Goal: Task Accomplishment & Management: Complete application form

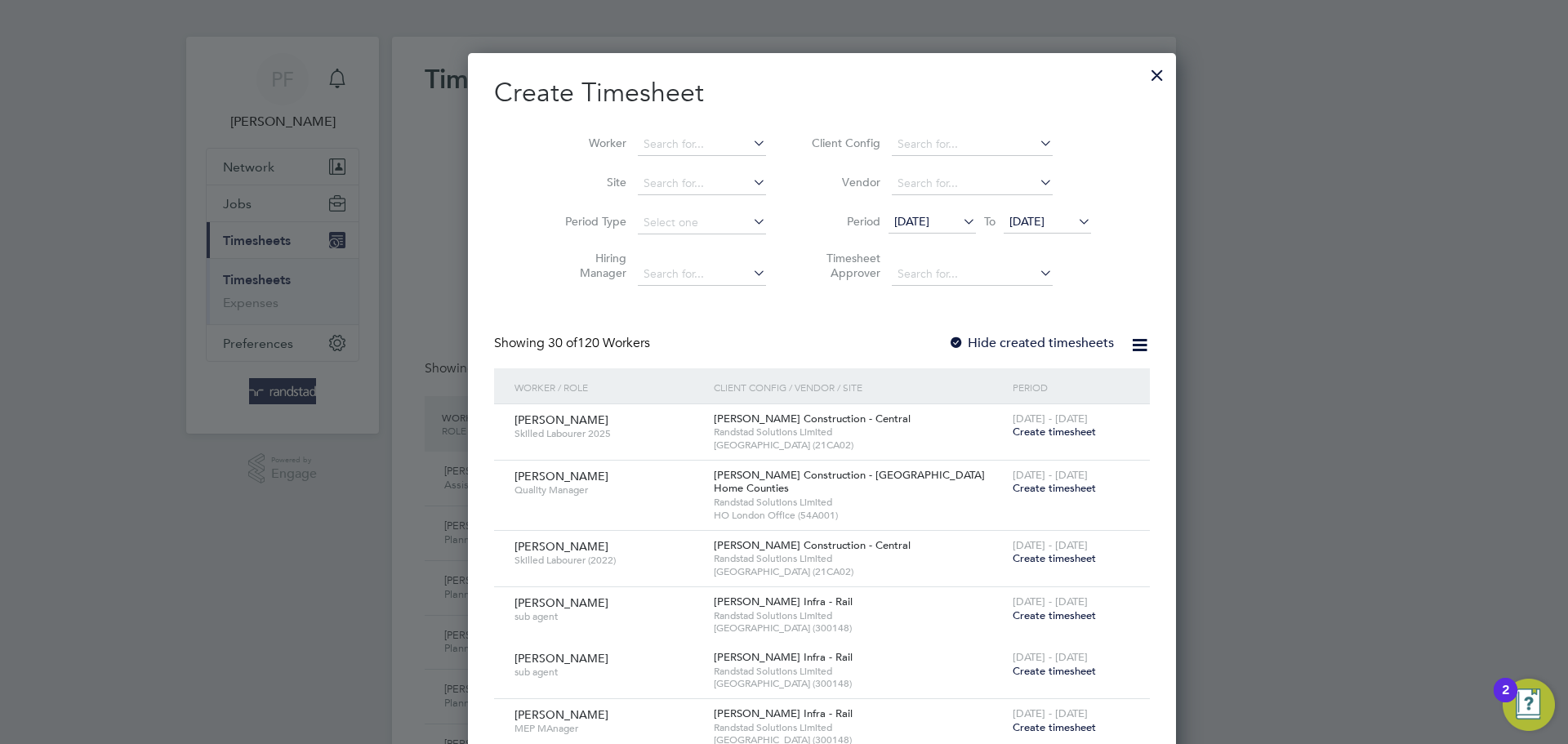
click at [1142, 81] on div at bounding box center [1156, 71] width 29 height 29
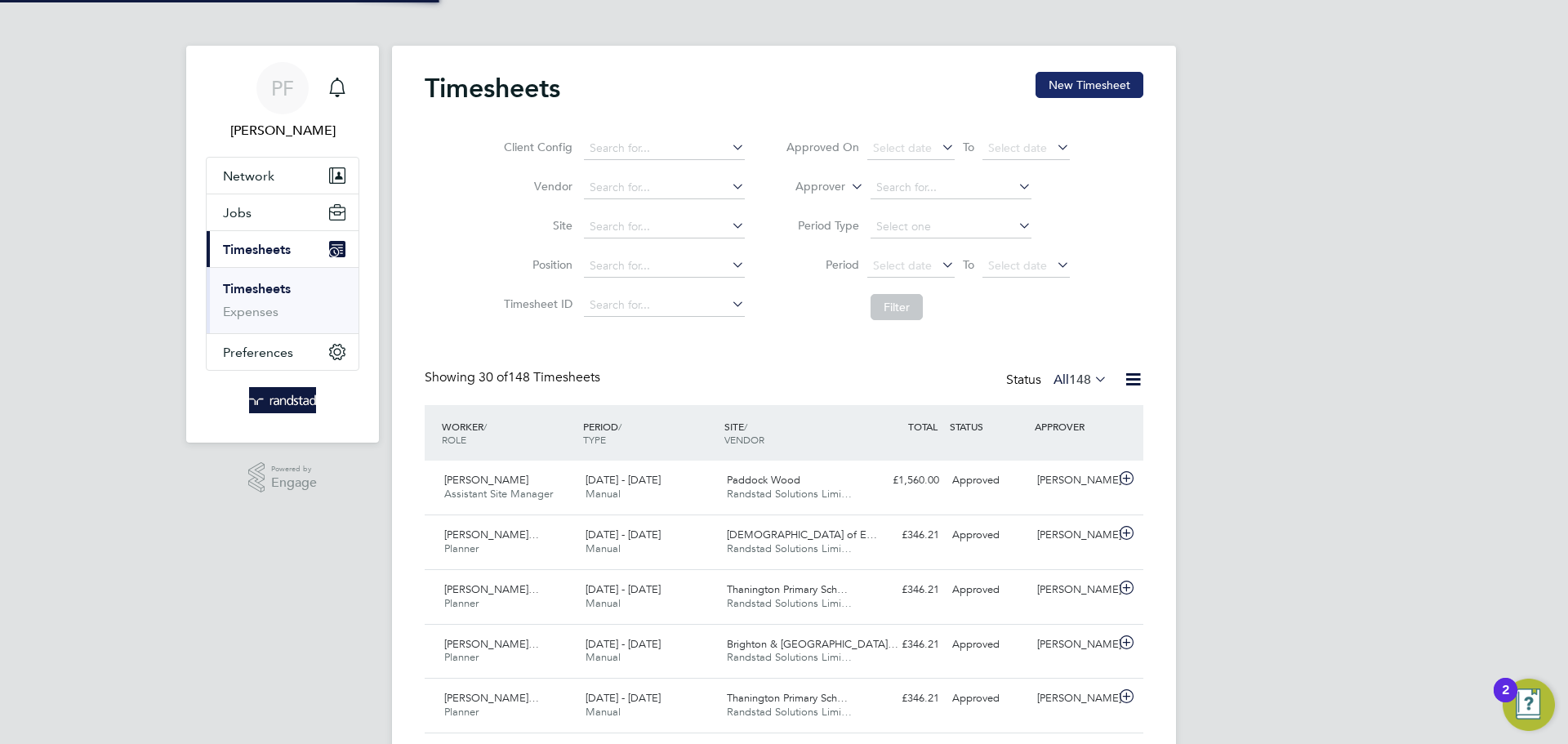
click at [1049, 90] on button "New Timesheet" at bounding box center [1090, 85] width 108 height 26
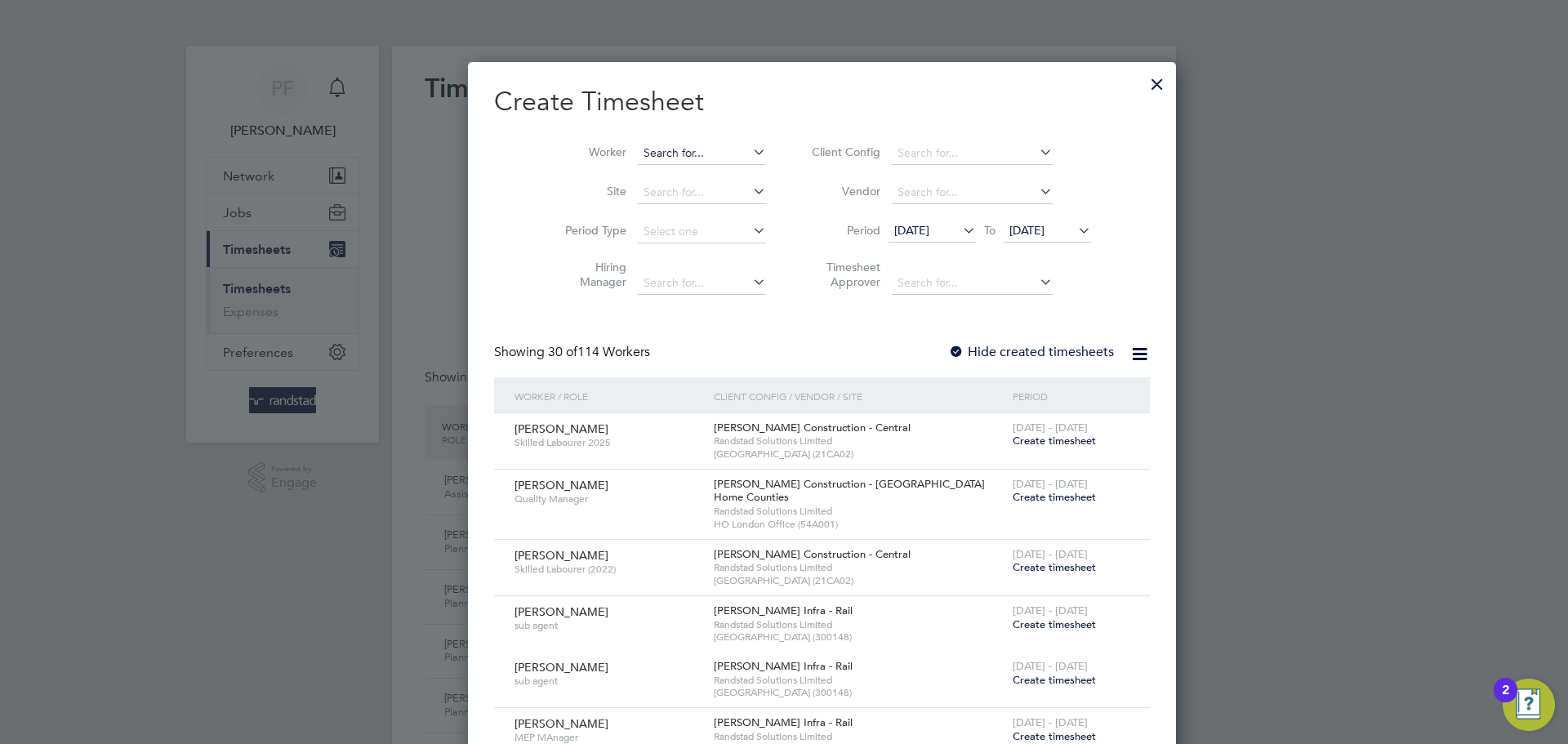
click at [650, 159] on input at bounding box center [702, 153] width 128 height 23
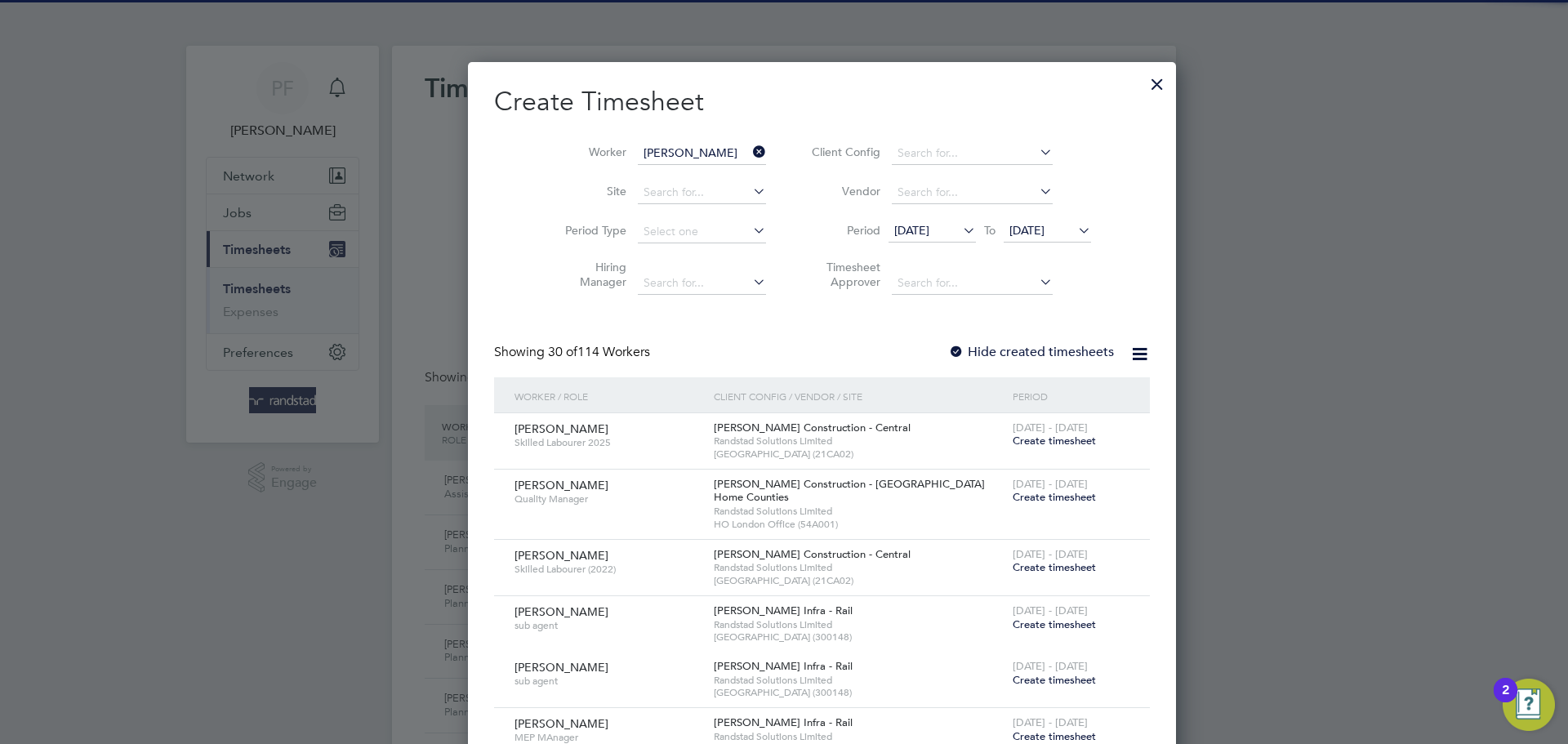
click at [703, 173] on b "Craw" at bounding box center [717, 175] width 28 height 14
type input "[PERSON_NAME]"
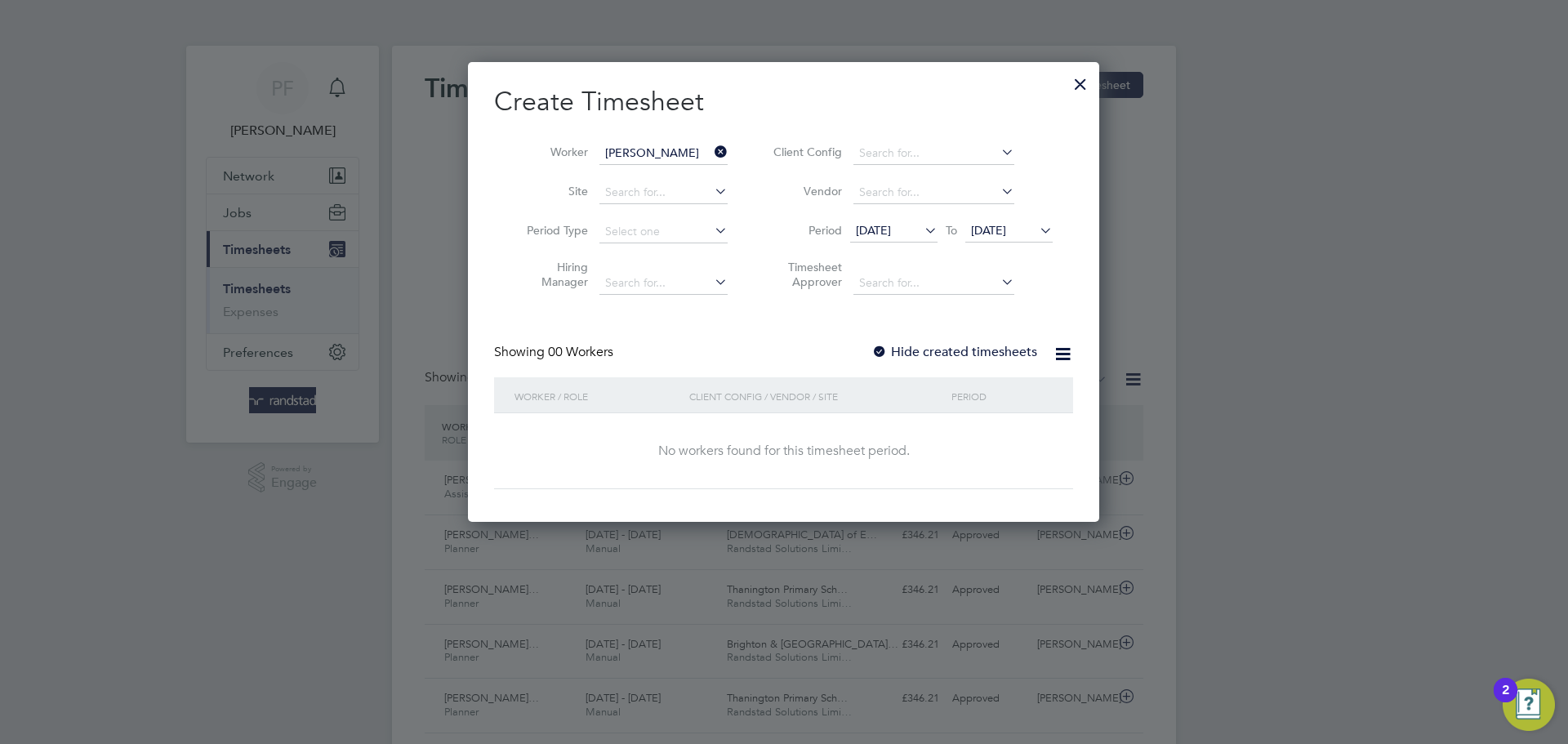
click at [890, 344] on label "Hide created timesheets" at bounding box center [954, 352] width 165 height 16
click at [862, 358] on div "Showing 00 Workers Hide created timesheets" at bounding box center [784, 361] width 579 height 34
drag, startPoint x: 871, startPoint y: 355, endPoint x: 882, endPoint y: 352, distance: 11.4
click at [876, 353] on div "Showing 00 Workers Hide created timesheets" at bounding box center [784, 361] width 579 height 34
click at [882, 352] on div at bounding box center [879, 353] width 16 height 16
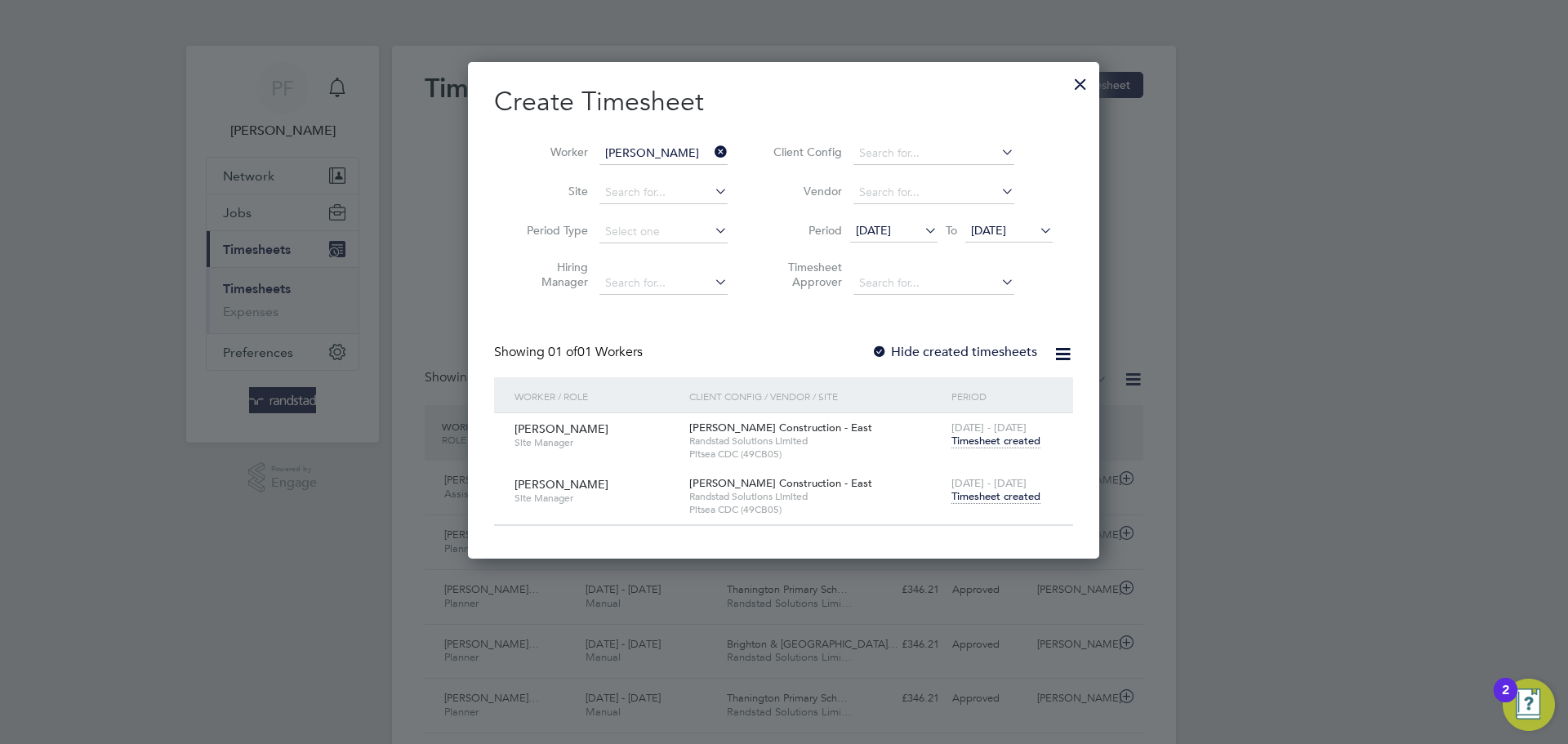
click at [988, 501] on span "Timesheet created" at bounding box center [996, 497] width 89 height 15
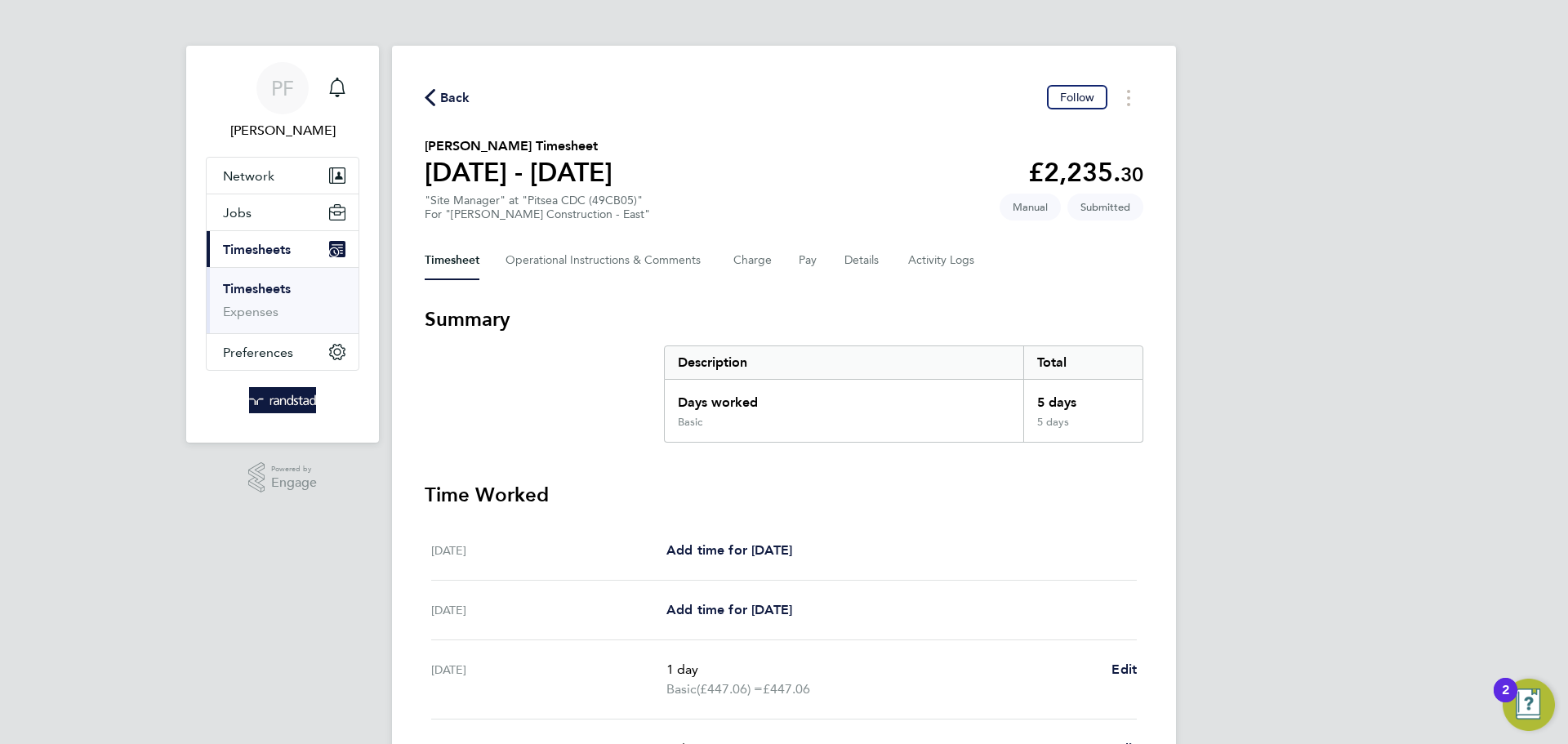
click at [416, 98] on div "Back Follow [PERSON_NAME] Timesheet [DATE] - [DATE] £2,235. 30 "Site Manager" a…" at bounding box center [784, 600] width 784 height 1109
click at [435, 96] on span "Back" at bounding box center [447, 97] width 46 height 16
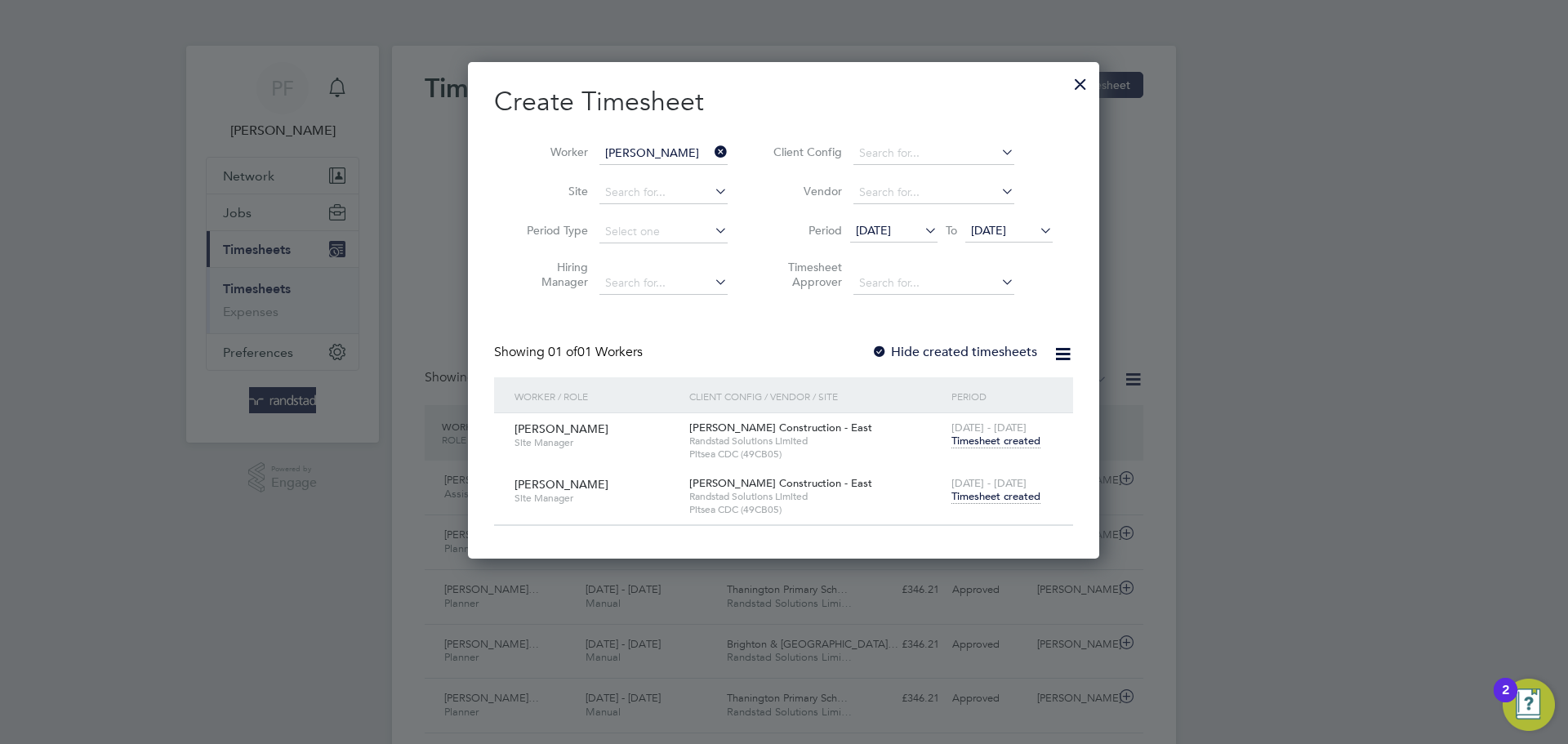
click at [712, 152] on icon at bounding box center [712, 151] width 0 height 23
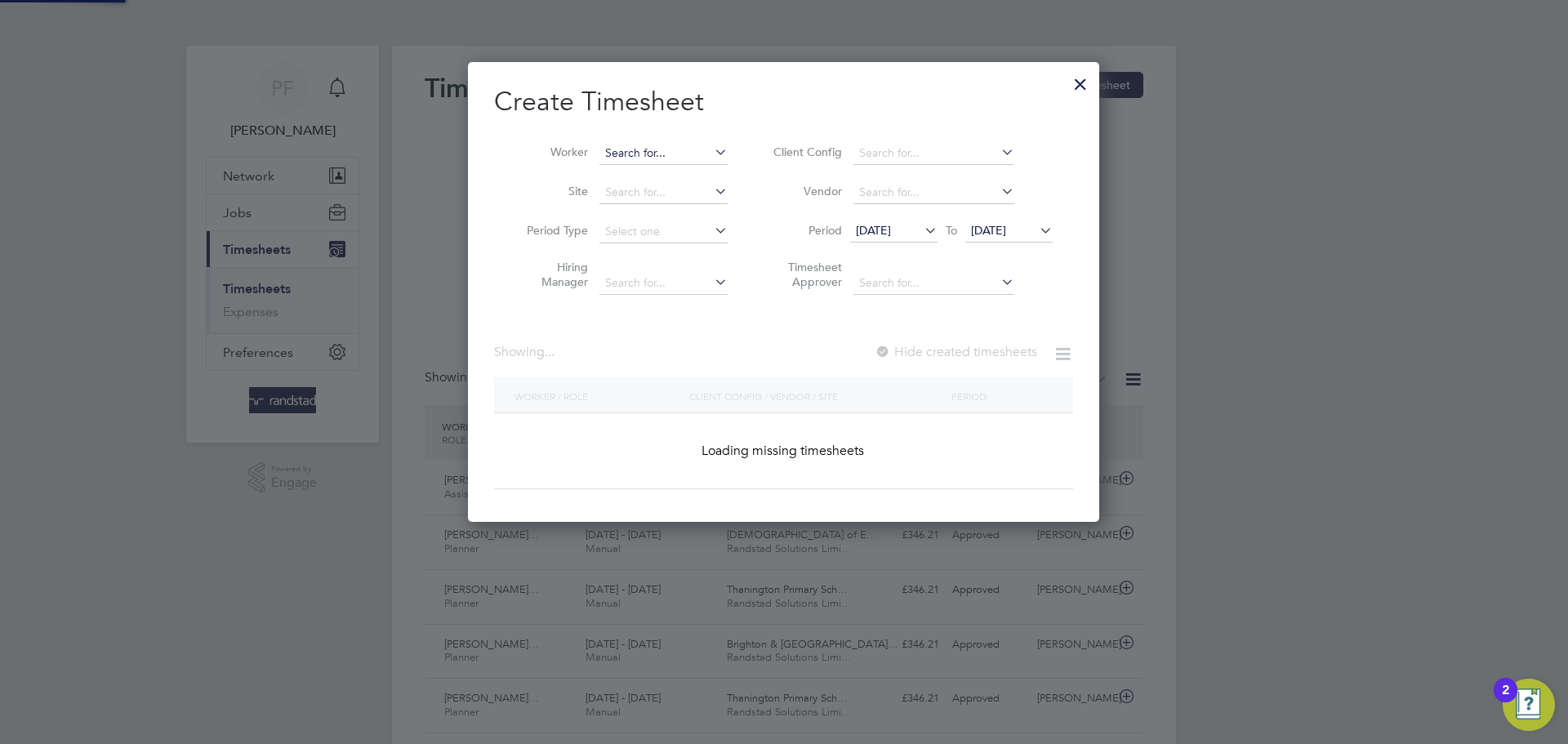
click at [669, 152] on input at bounding box center [664, 153] width 128 height 23
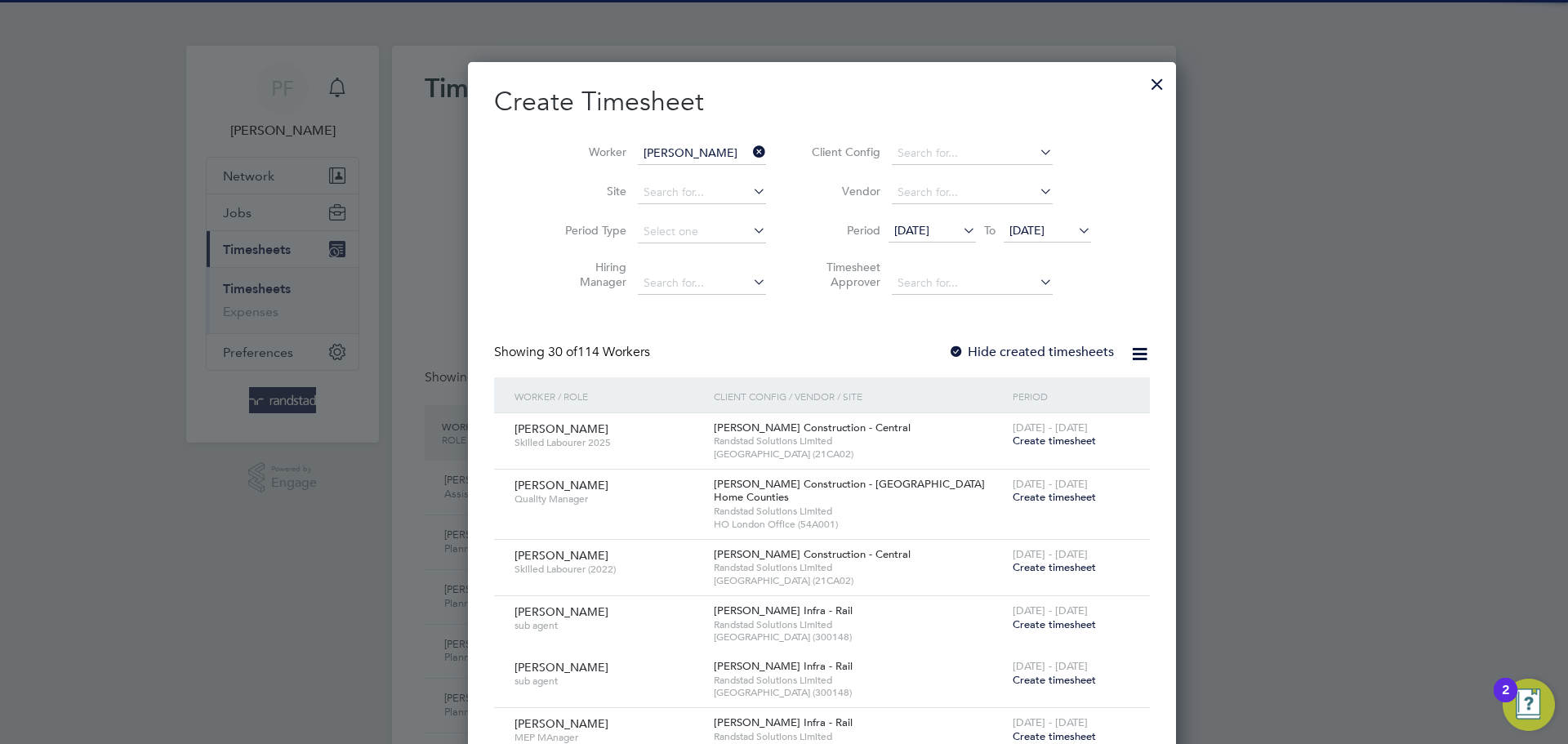
click at [675, 171] on li "[PERSON_NAME] [PERSON_NAME]" at bounding box center [745, 175] width 291 height 22
type input "[PERSON_NAME]"
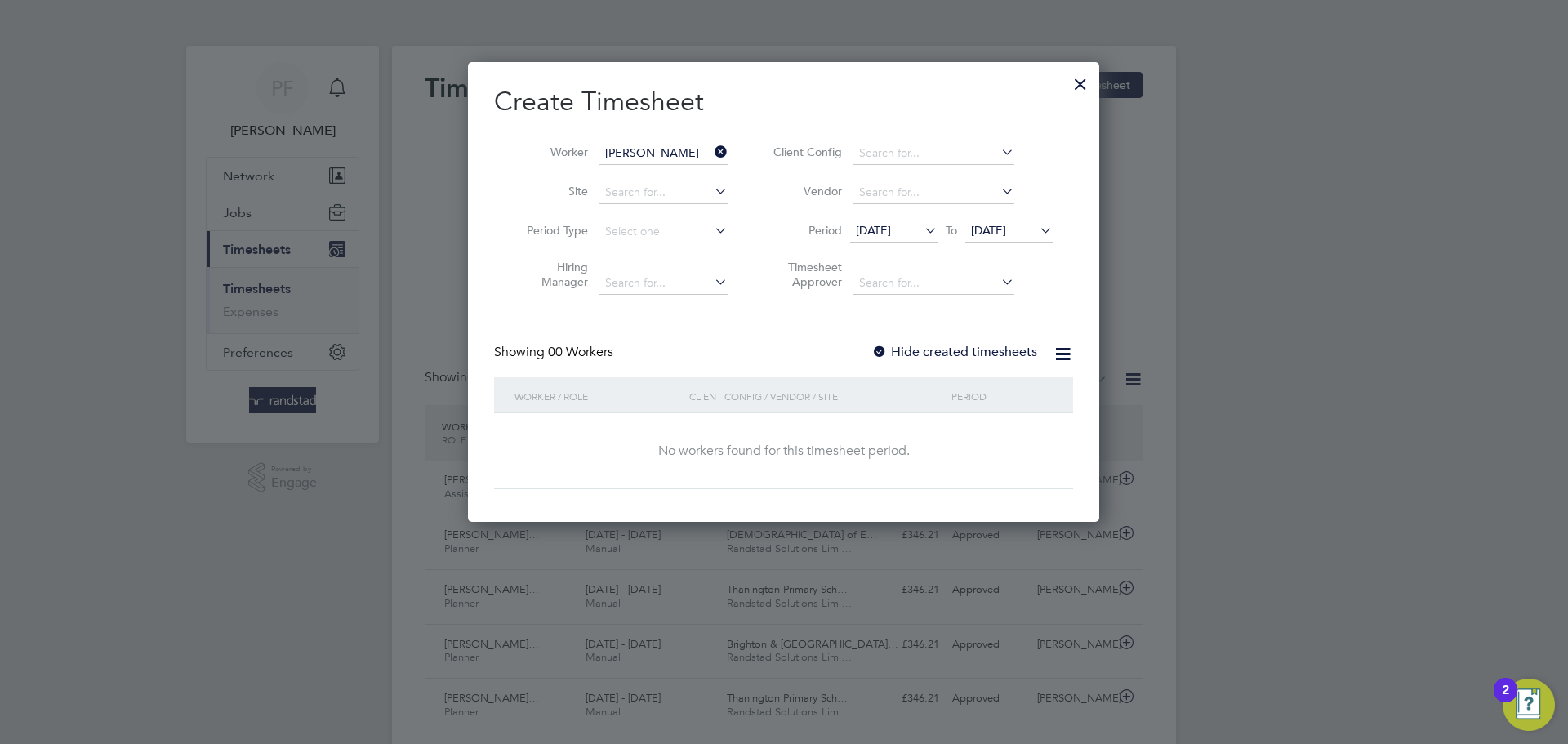
click at [865, 350] on div "Showing 00 Workers Hide created timesheets" at bounding box center [784, 361] width 579 height 34
click at [875, 350] on div at bounding box center [879, 353] width 16 height 16
click at [880, 350] on div at bounding box center [879, 353] width 16 height 16
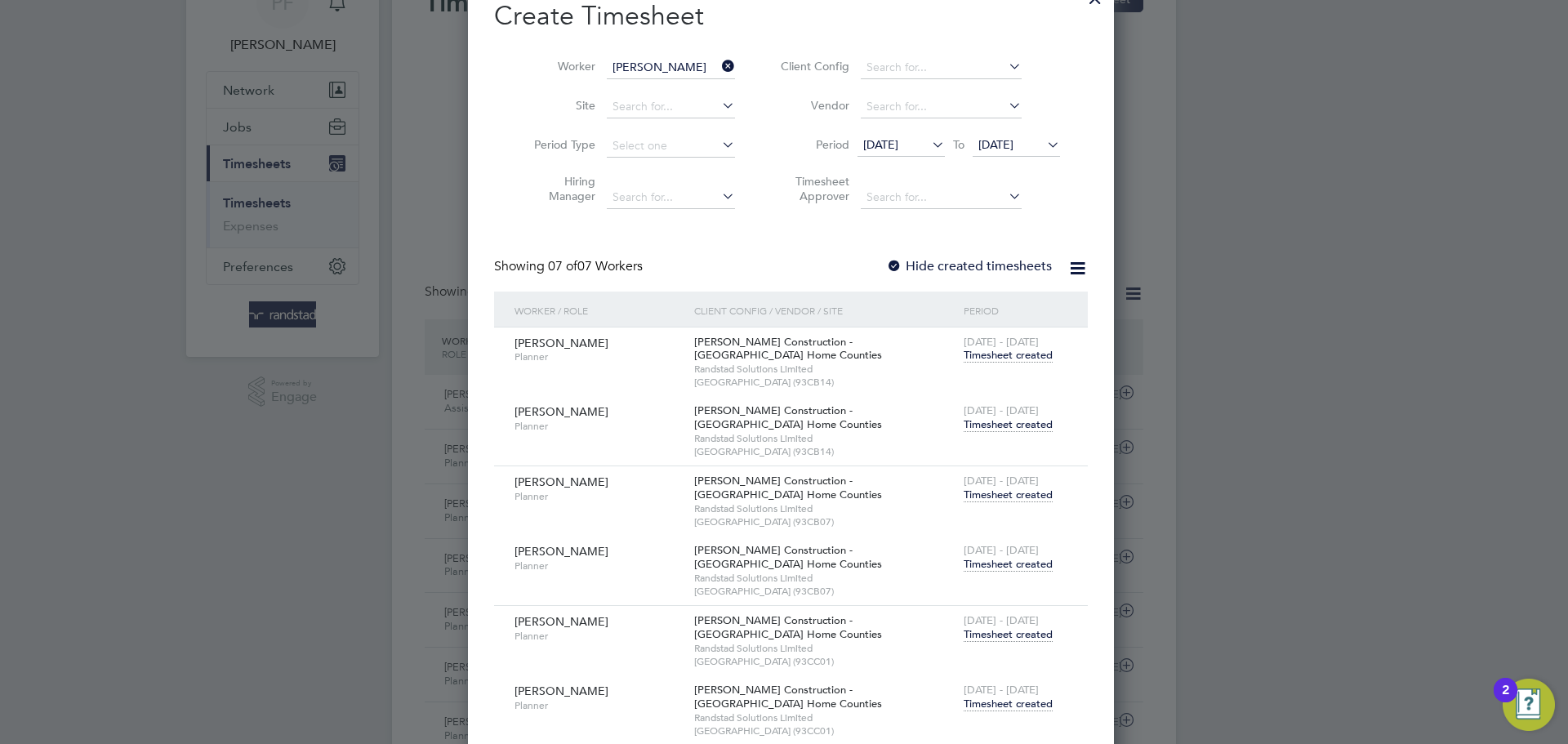
click at [981, 415] on span "[DATE] - [DATE]" at bounding box center [1001, 410] width 75 height 14
click at [983, 427] on span "Timesheet created" at bounding box center [1008, 425] width 89 height 15
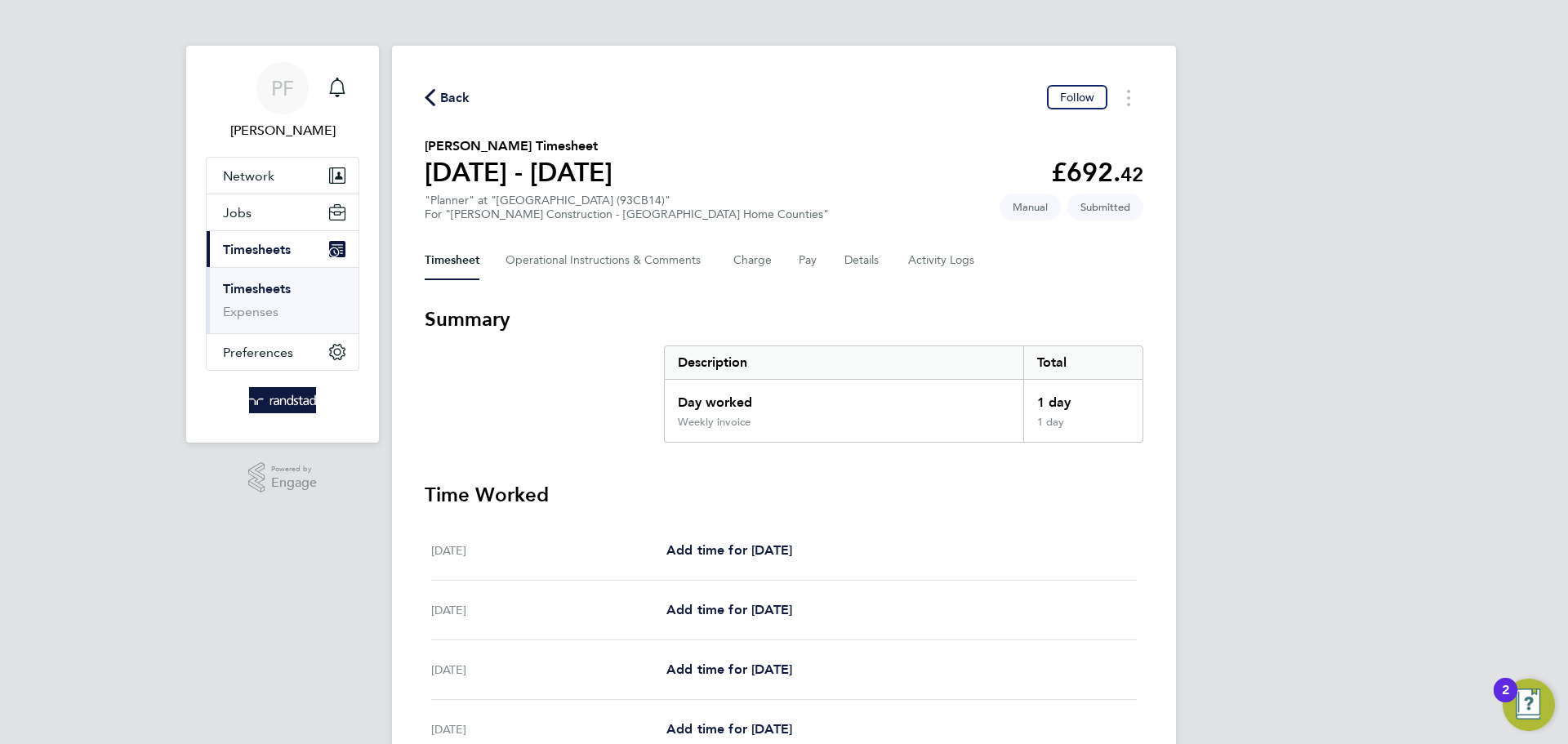
click at [443, 102] on span "Back" at bounding box center [455, 98] width 30 height 20
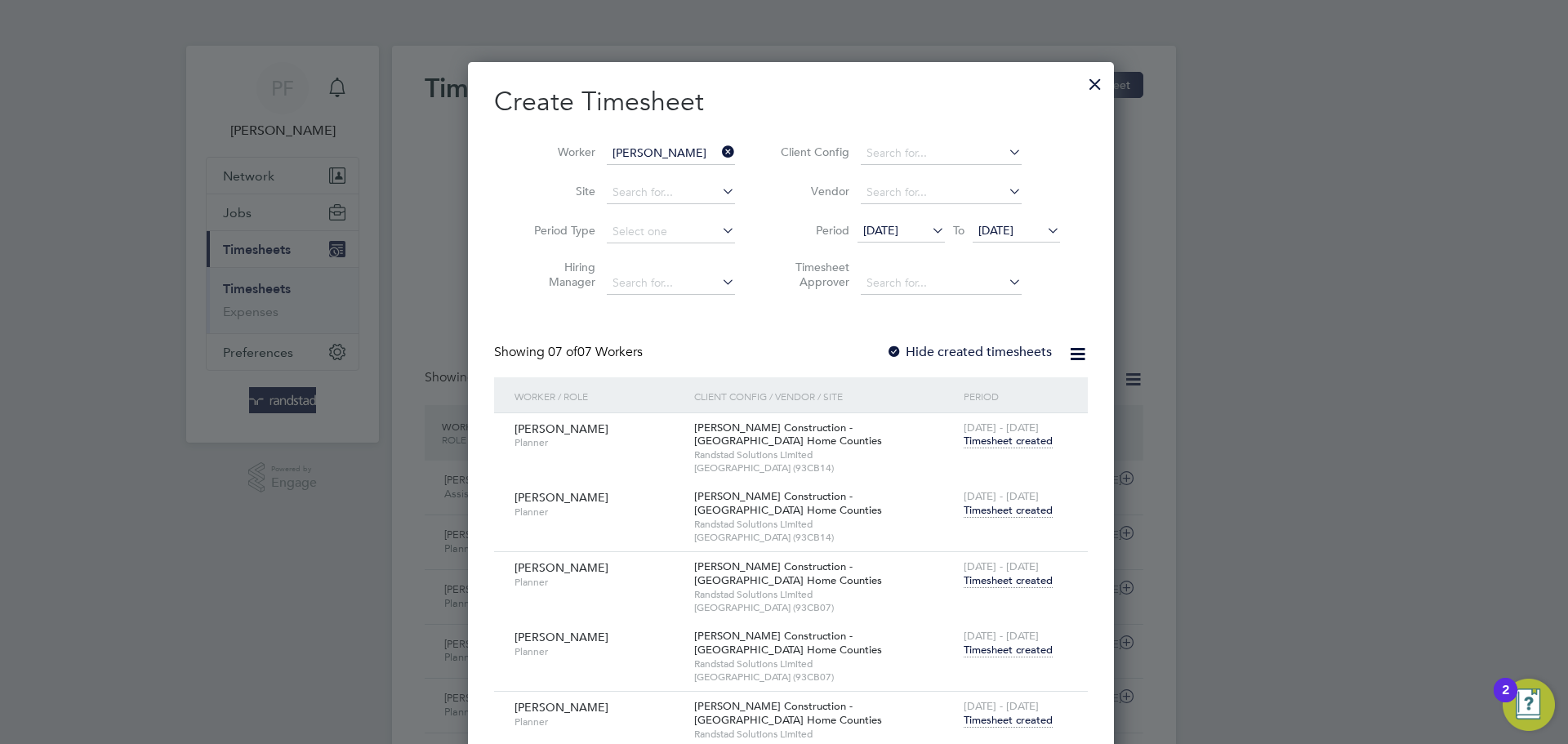
click at [719, 153] on icon at bounding box center [719, 151] width 0 height 23
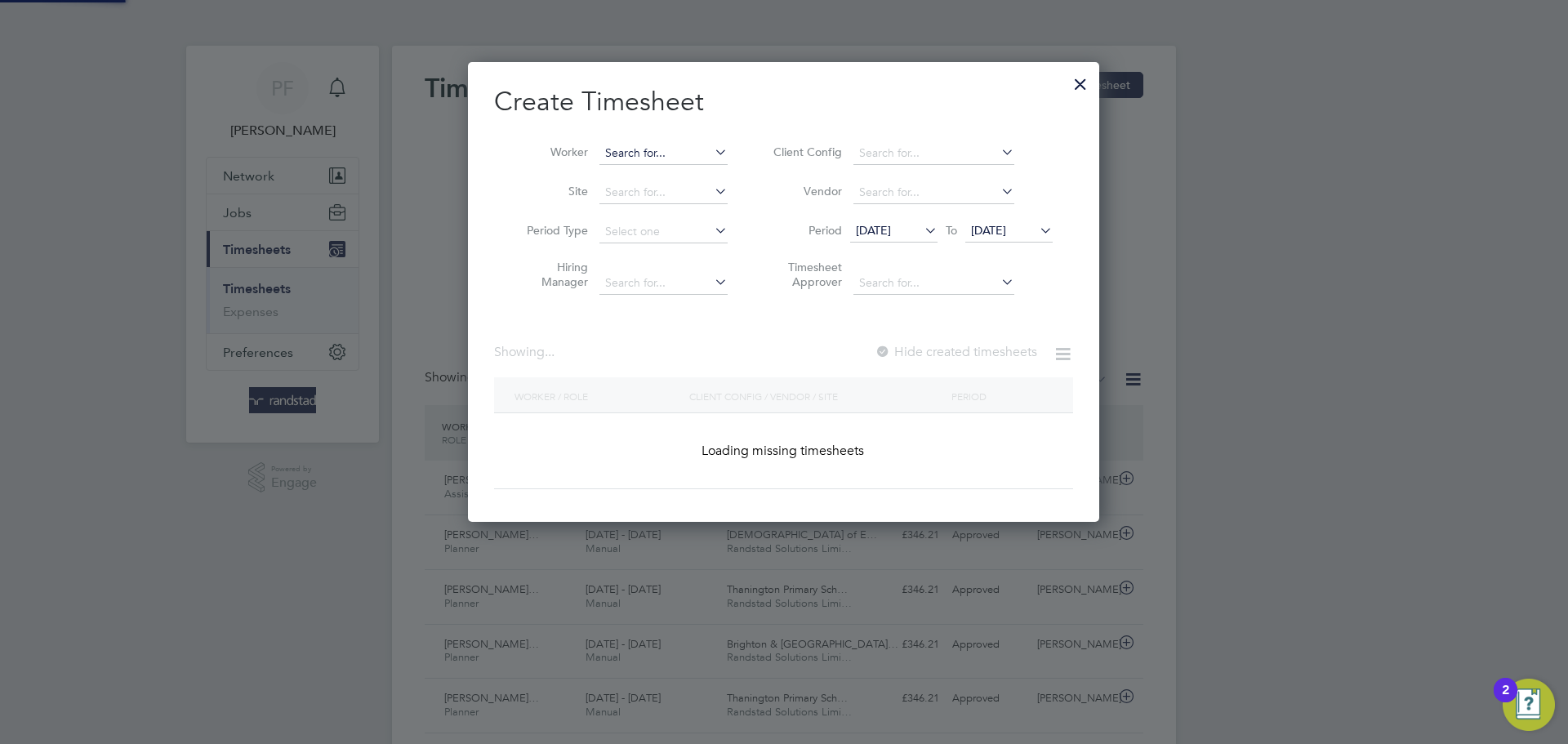
scroll to position [461, 632]
click at [675, 153] on input at bounding box center [664, 153] width 128 height 23
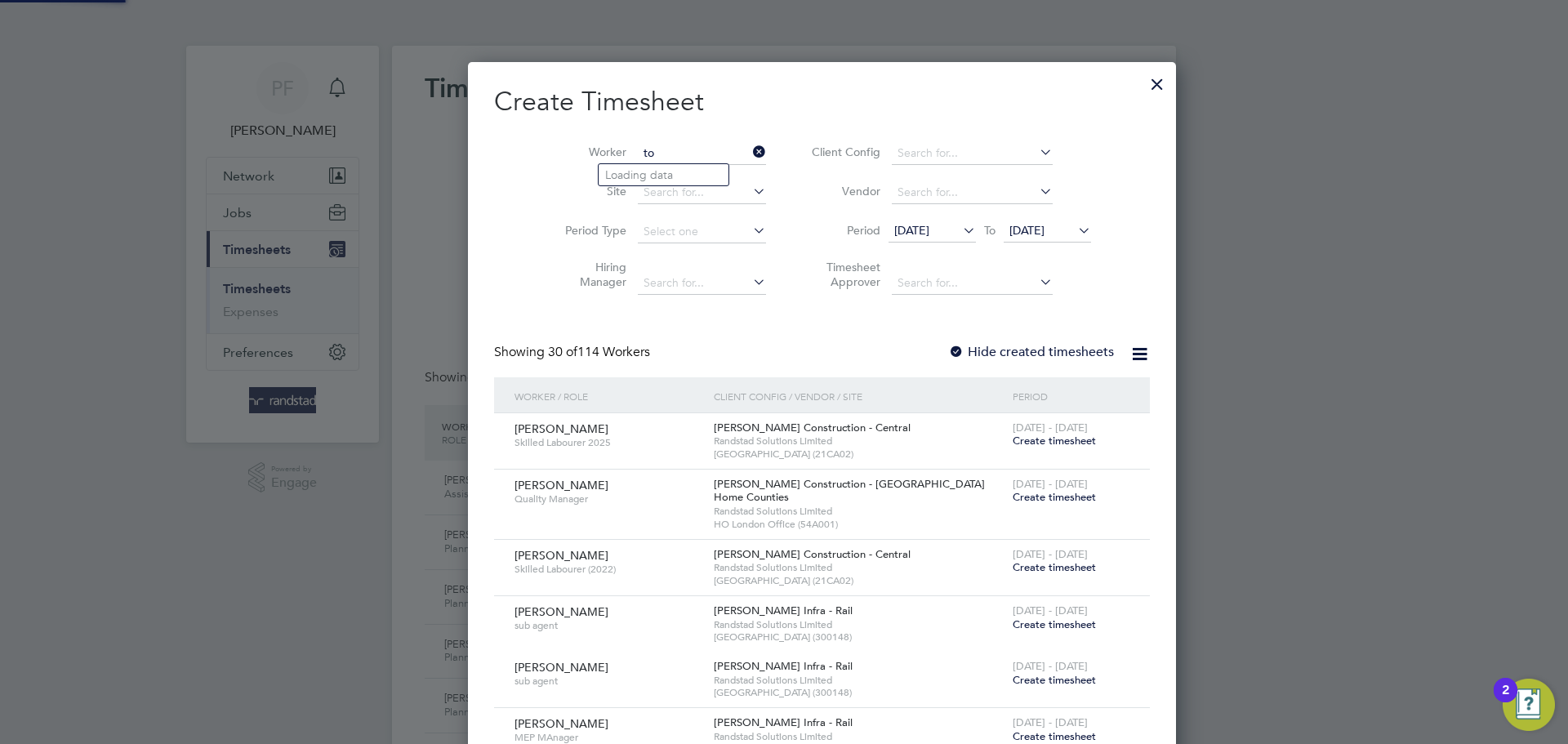
scroll to position [3169, 632]
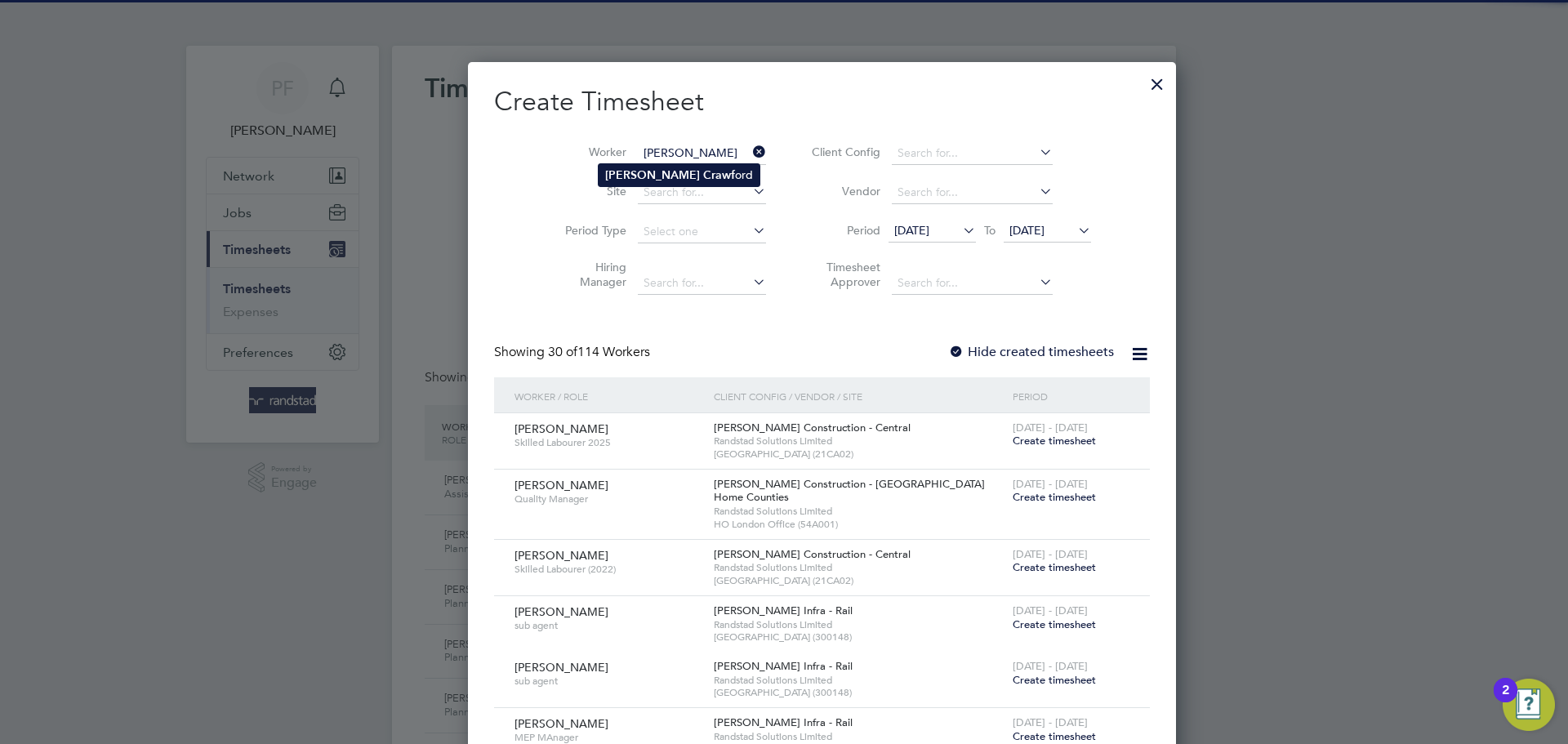
click at [669, 179] on li "[PERSON_NAME] ord" at bounding box center [679, 175] width 161 height 22
type input "[PERSON_NAME]"
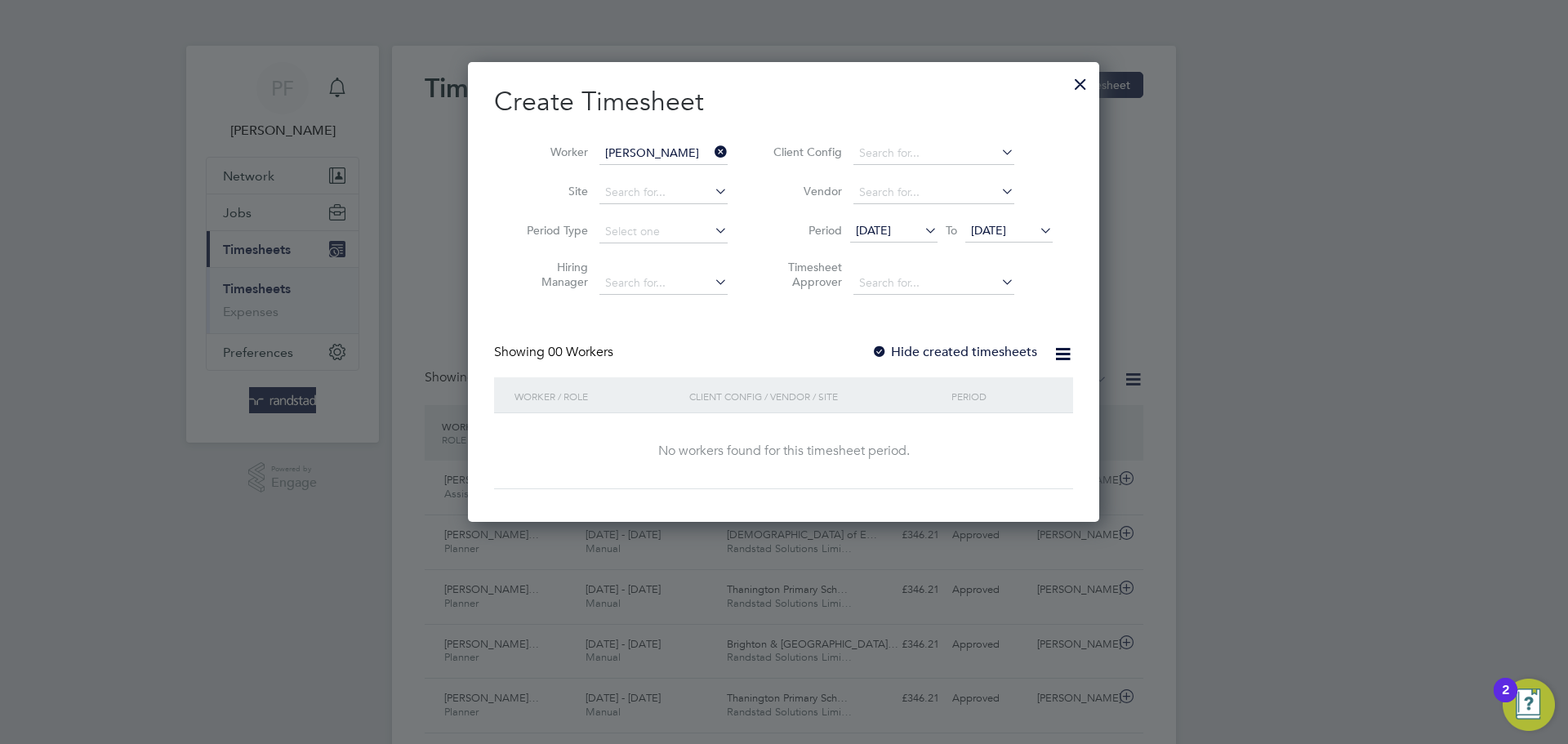
scroll to position [461, 632]
click at [890, 350] on label "Hide created timesheets" at bounding box center [954, 352] width 165 height 16
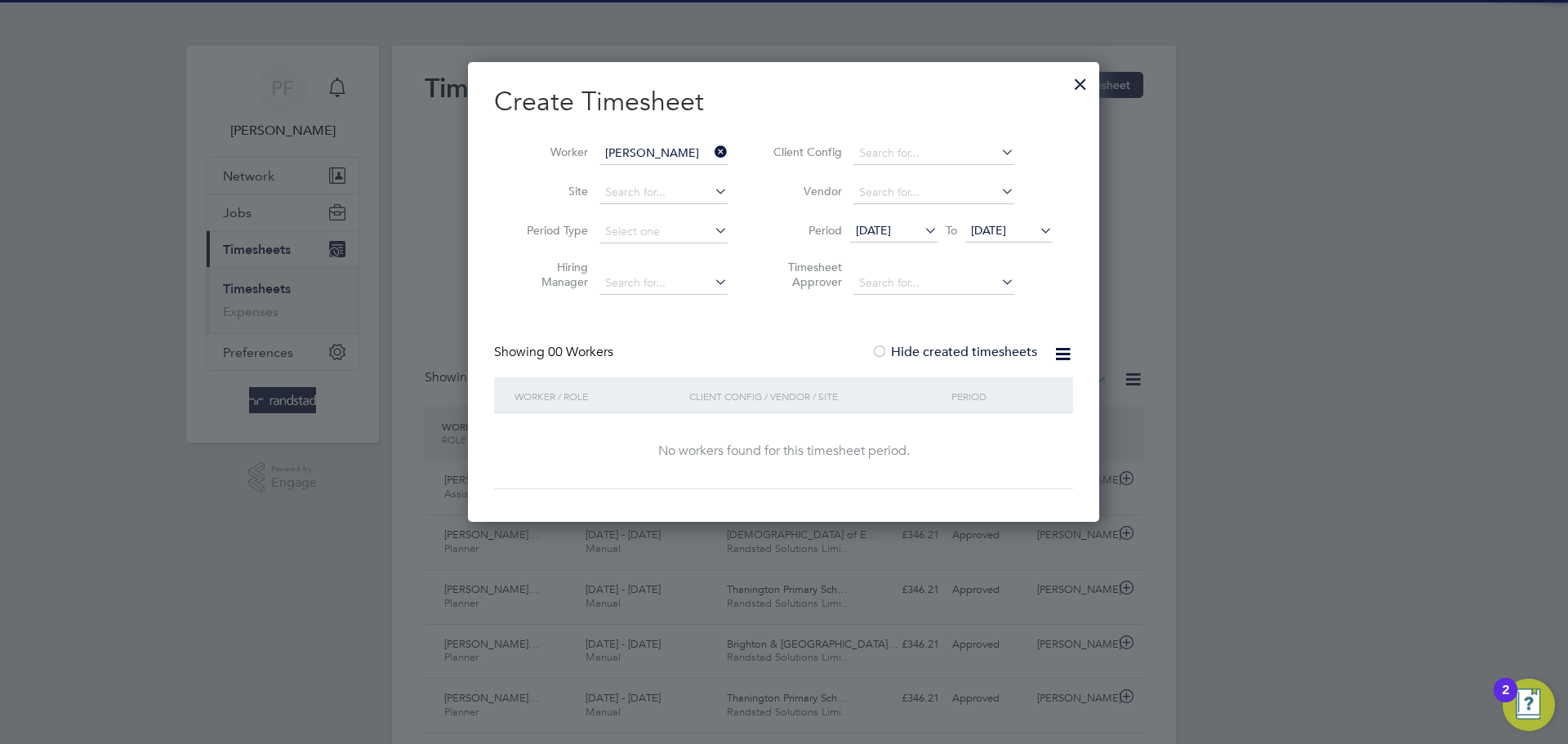
click at [889, 351] on label "Hide created timesheets" at bounding box center [954, 352] width 165 height 16
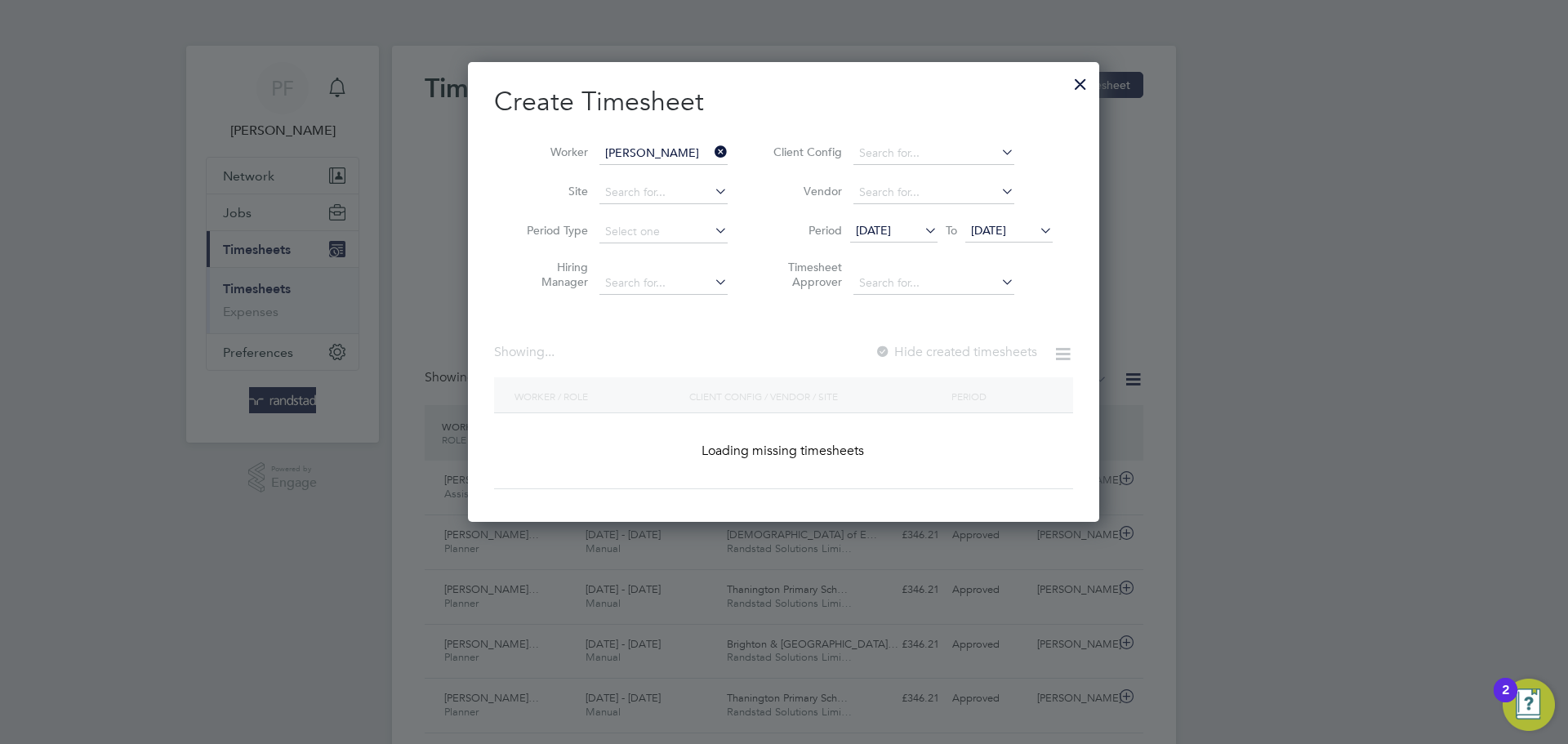
scroll to position [496, 632]
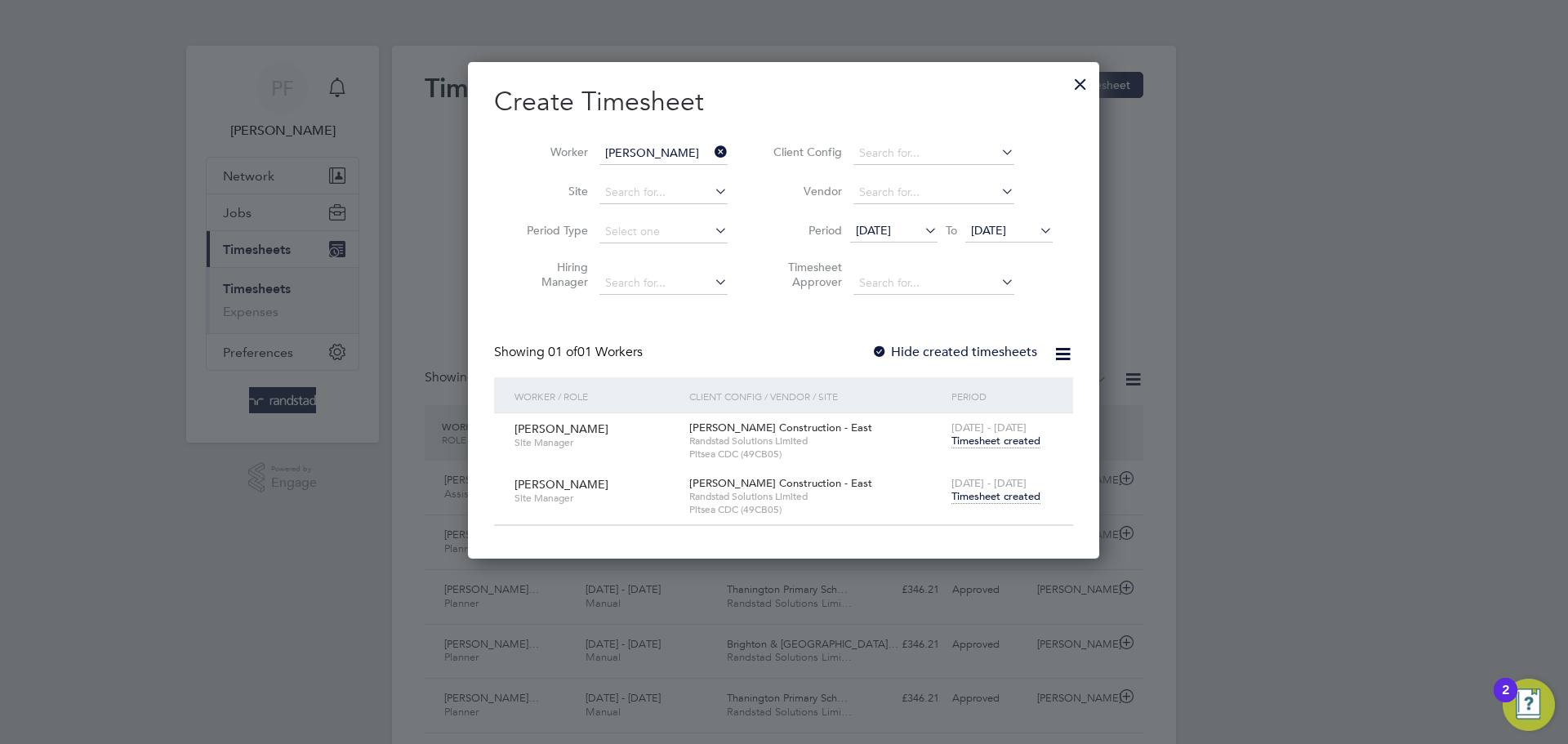
click at [969, 495] on span "Timesheet created" at bounding box center [996, 497] width 89 height 15
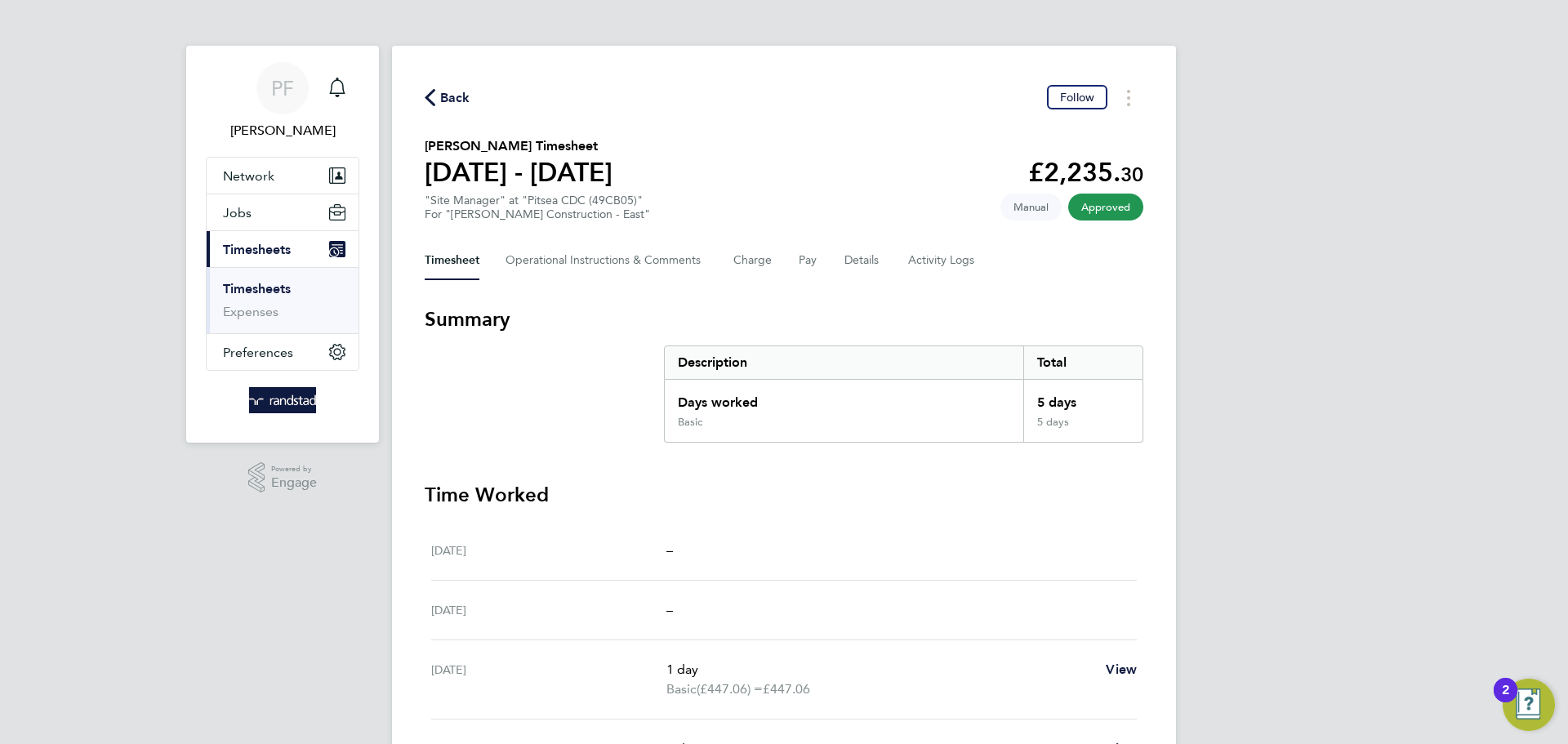
click at [444, 97] on span "Back" at bounding box center [455, 98] width 30 height 20
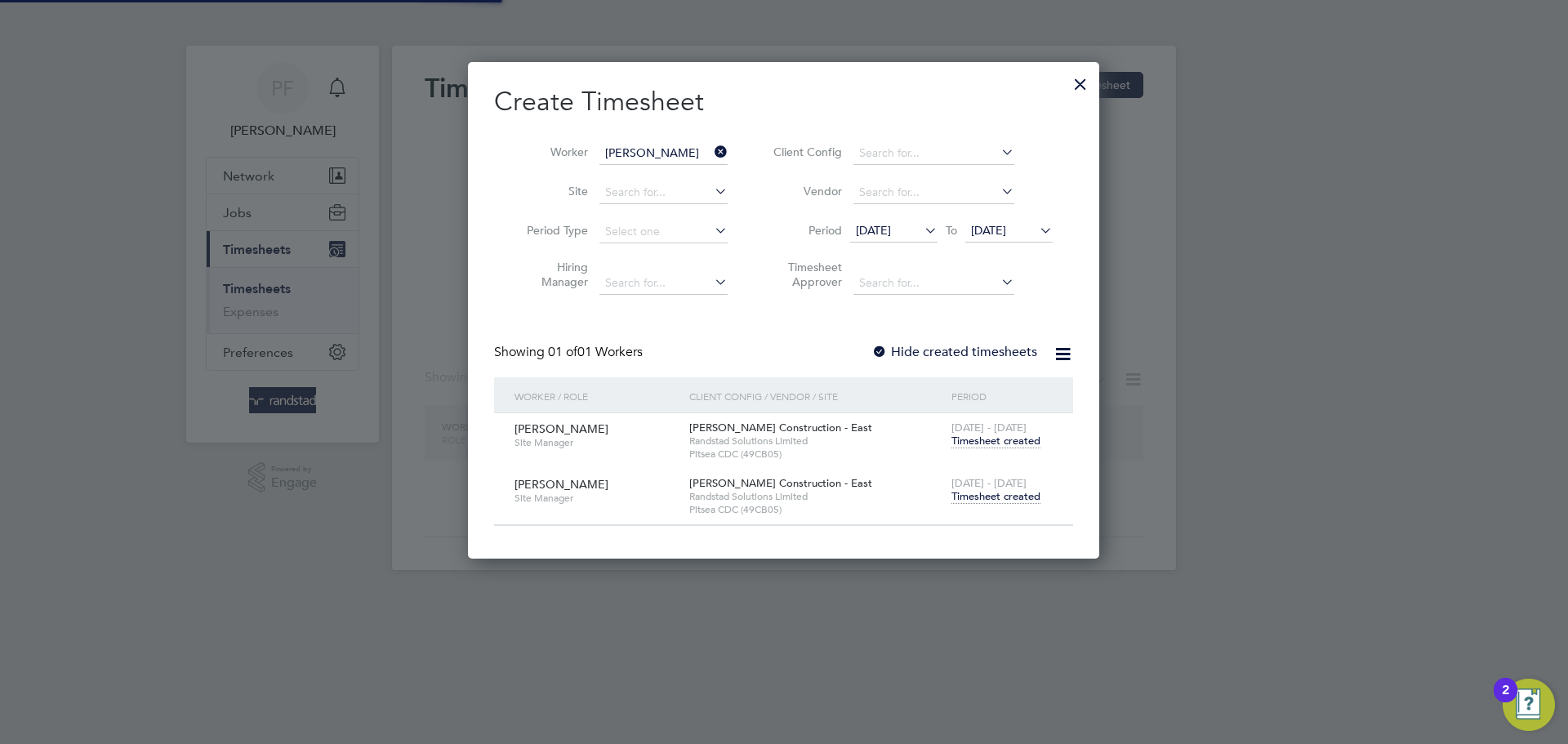
scroll to position [496, 632]
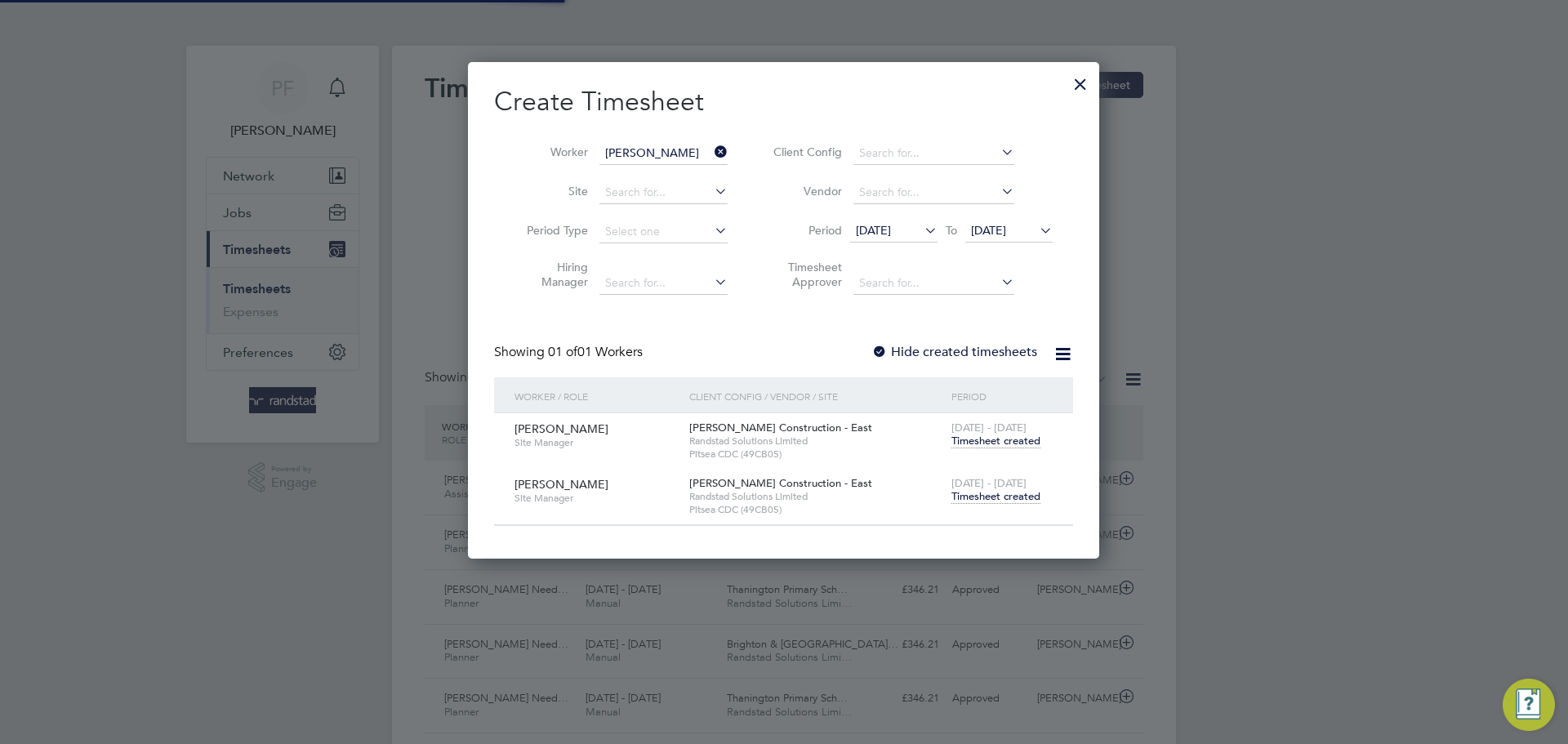
click at [712, 150] on icon at bounding box center [712, 151] width 0 height 23
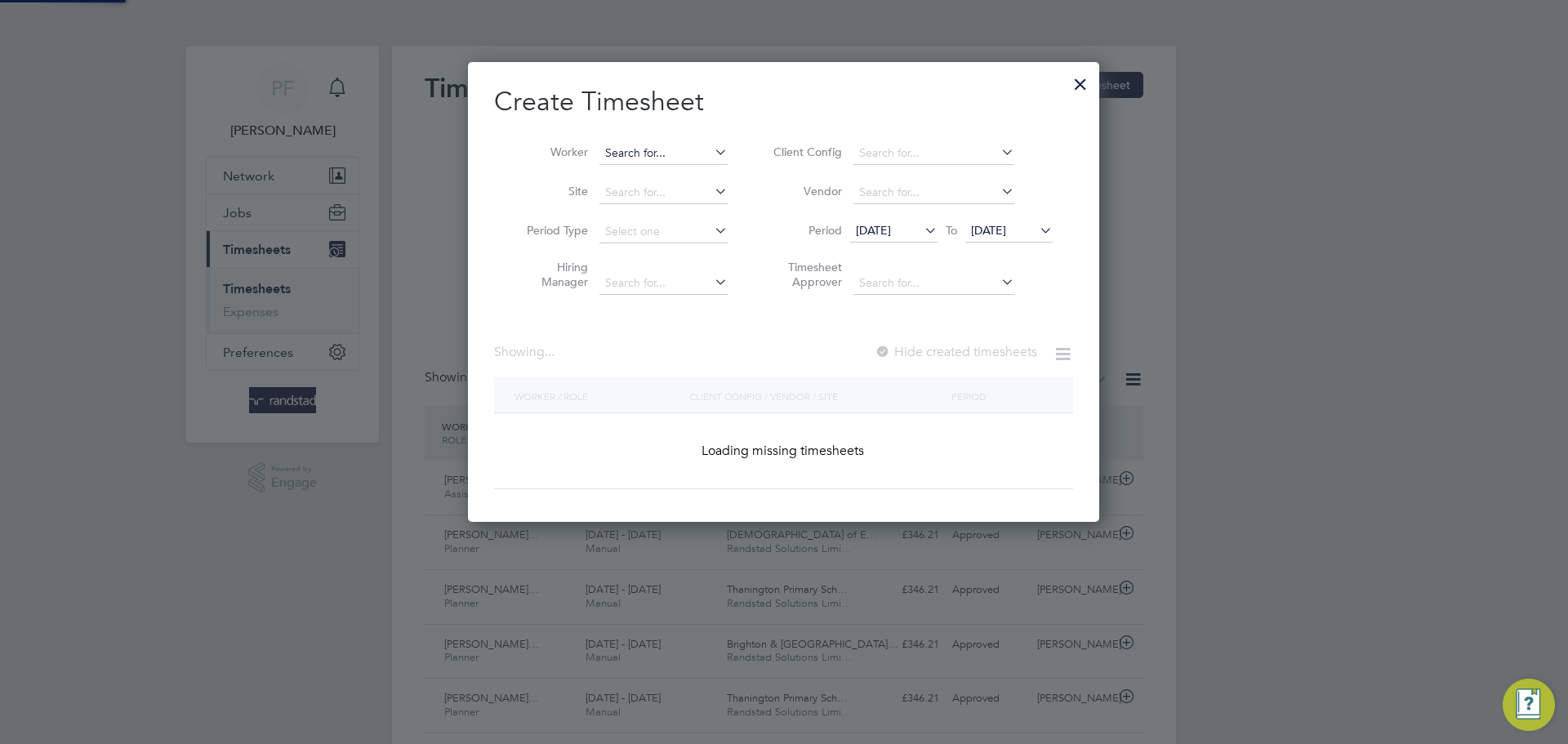
scroll to position [41, 142]
click at [671, 150] on input at bounding box center [664, 153] width 128 height 23
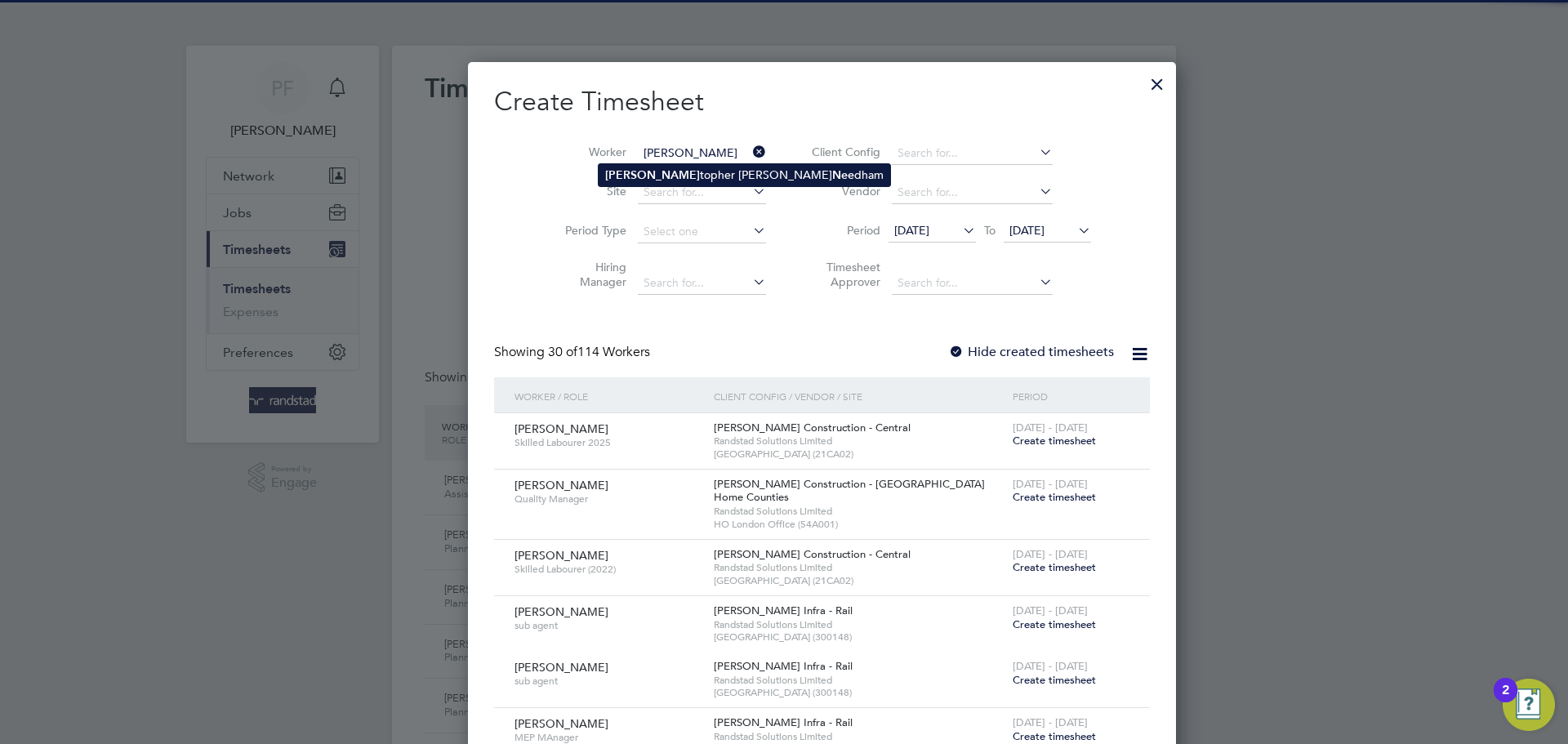
click at [663, 167] on li "[PERSON_NAME] [PERSON_NAME]" at bounding box center [745, 175] width 291 height 22
type input "[PERSON_NAME]"
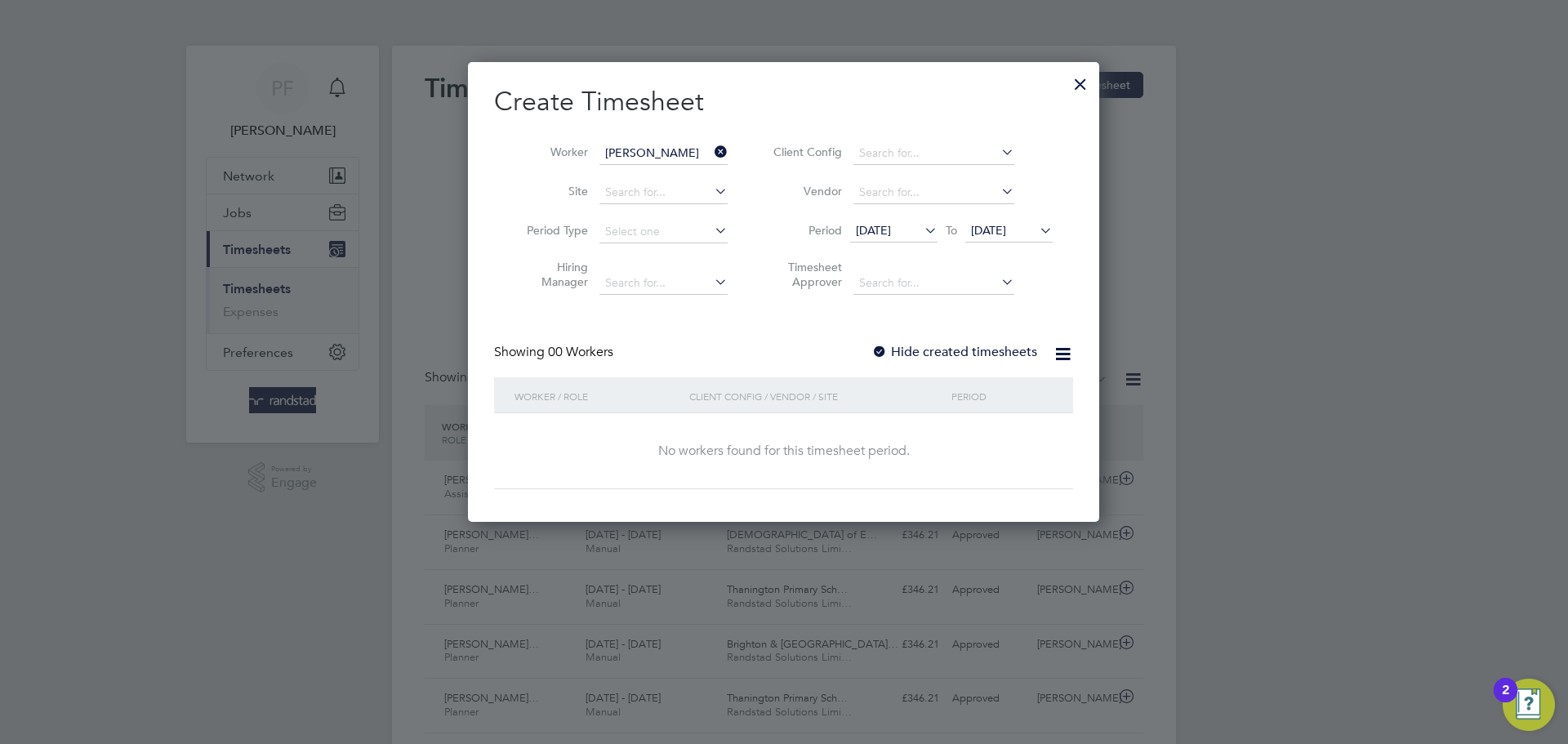
click at [879, 348] on div at bounding box center [879, 353] width 16 height 16
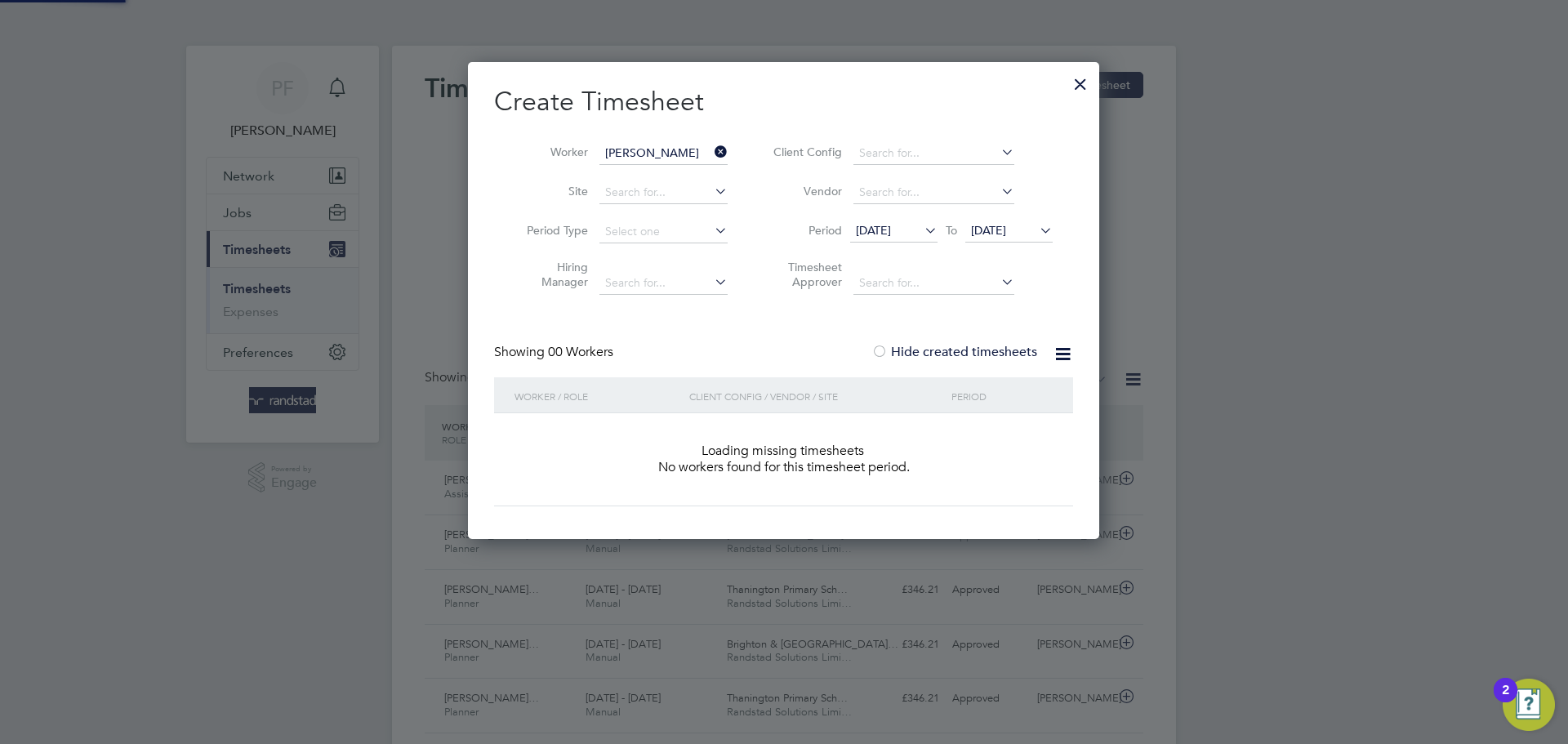
click at [879, 348] on div at bounding box center [879, 353] width 16 height 16
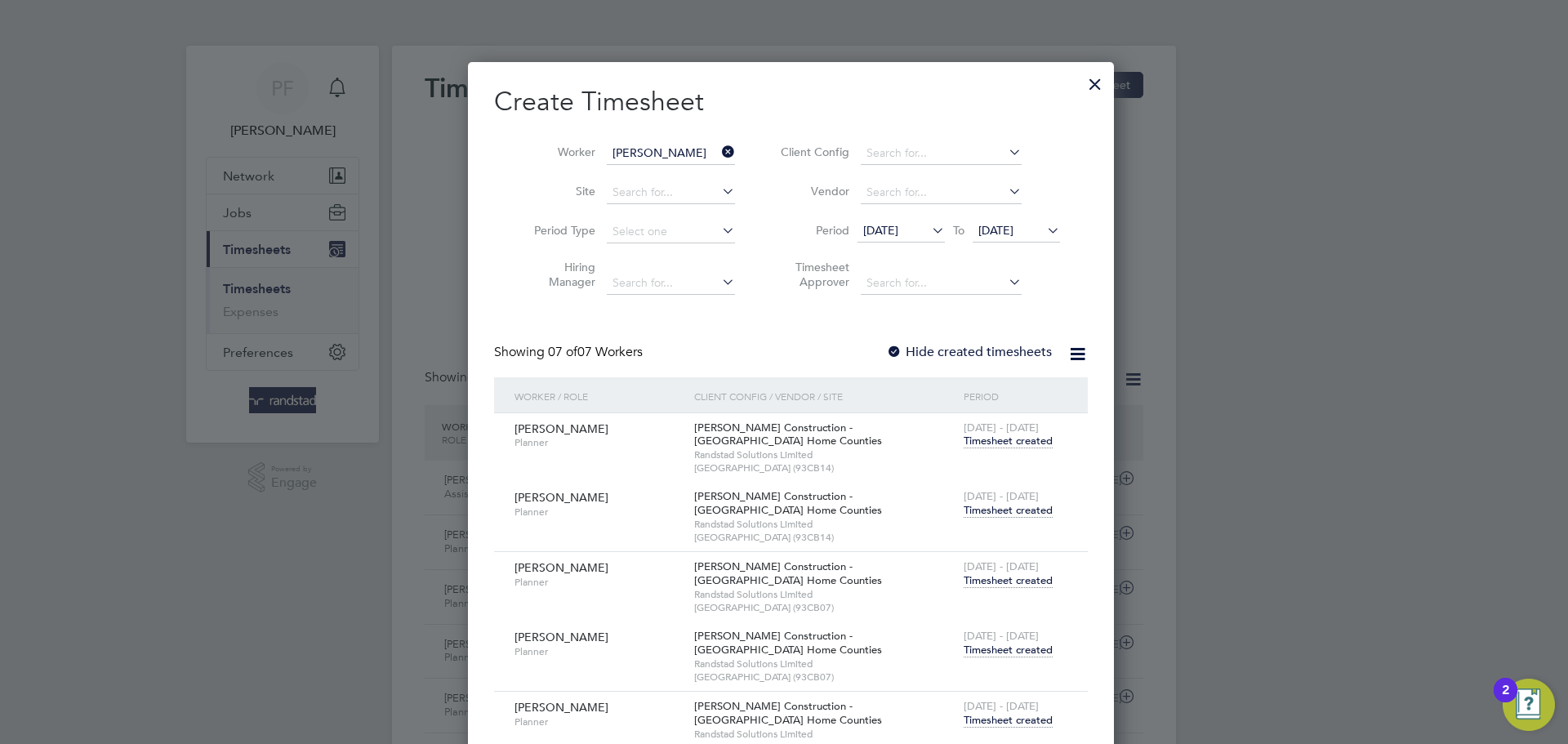
click at [1023, 515] on span "Timesheet created" at bounding box center [1008, 511] width 89 height 15
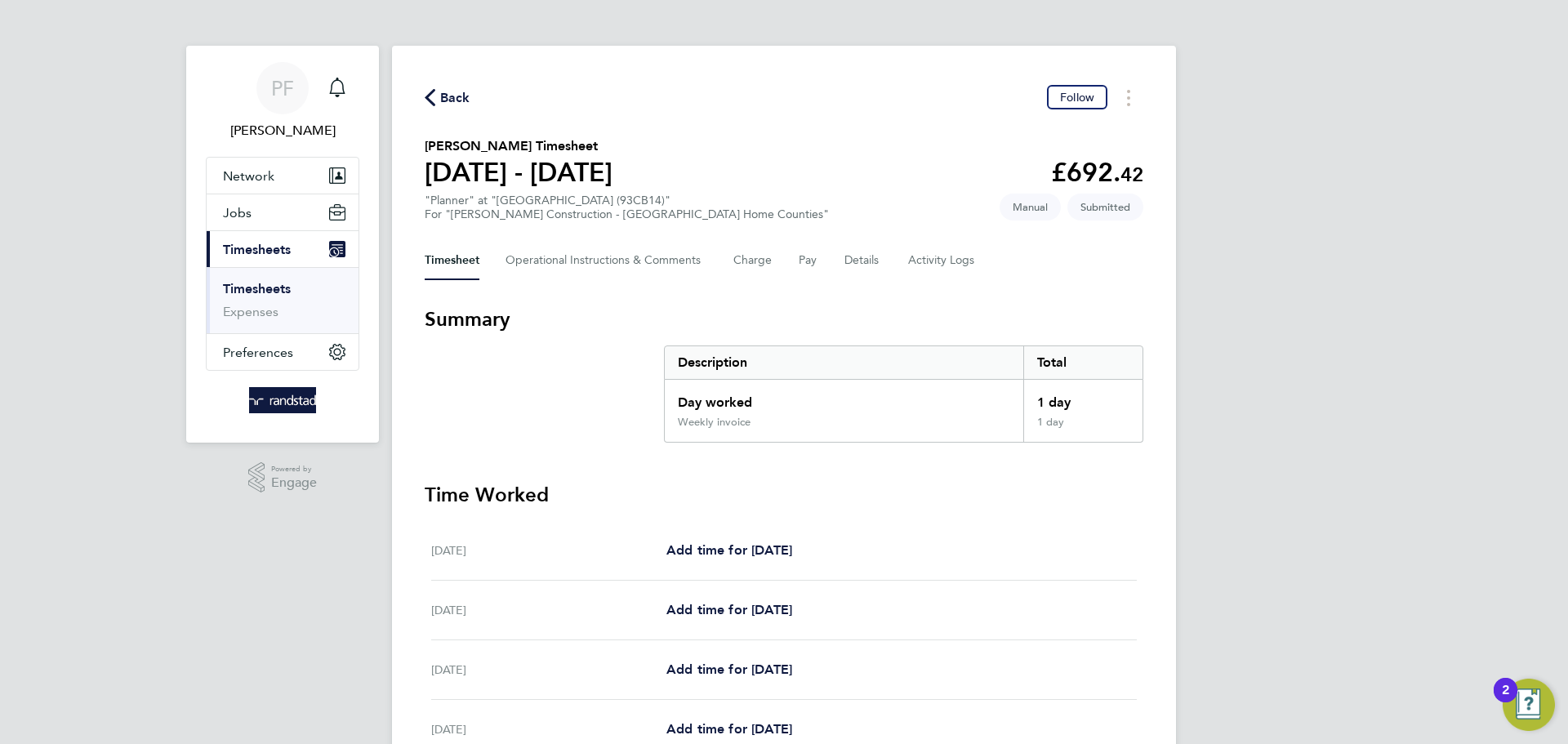
click at [435, 92] on span "Back" at bounding box center [447, 97] width 46 height 16
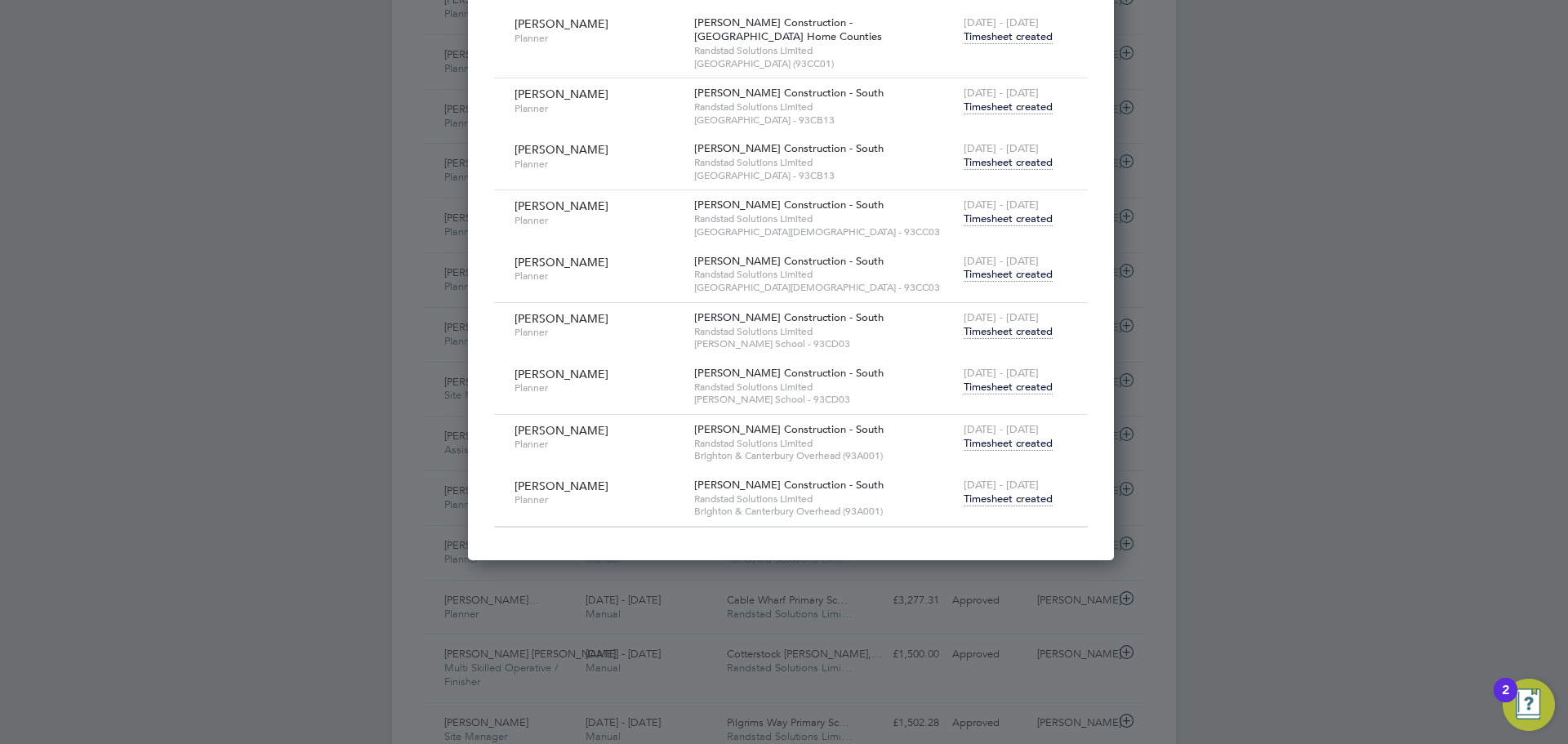
click at [983, 496] on span "Timesheet created" at bounding box center [1008, 499] width 89 height 15
